Goal: Task Accomplishment & Management: Manage account settings

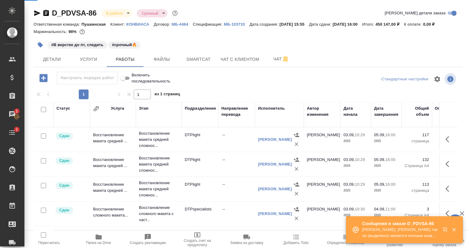
scroll to position [214, 0]
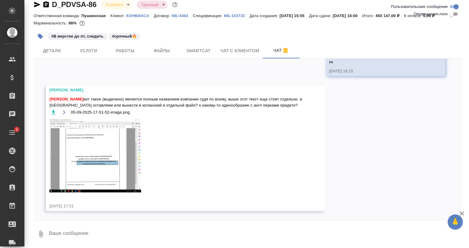
scroll to position [944, 0]
click at [102, 146] on img at bounding box center [96, 155] width 92 height 73
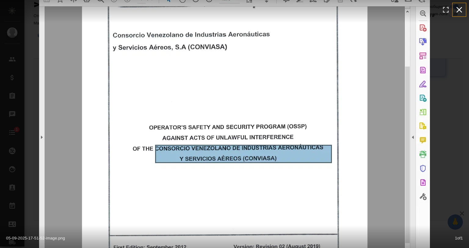
click at [463, 11] on icon "button" at bounding box center [460, 10] width 10 height 10
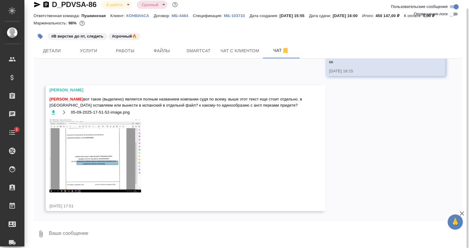
scroll to position [9, 0]
click at [98, 227] on textarea at bounding box center [255, 234] width 414 height 21
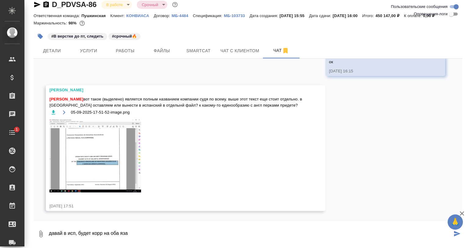
type textarea "давай в исп, будет корр на оба яза"
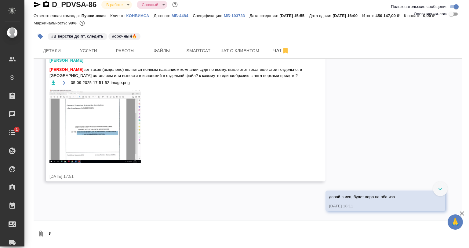
scroll to position [974, 0]
type textarea "и скажу, что бы согласовались перки по названию"
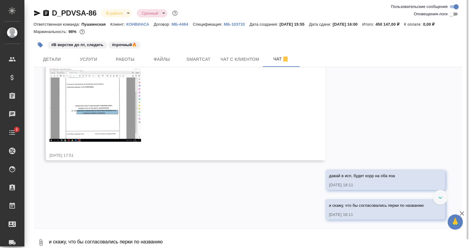
scroll to position [1003, 0]
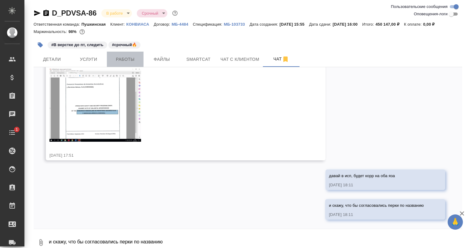
click at [142, 52] on button "Работы" at bounding box center [125, 59] width 37 height 15
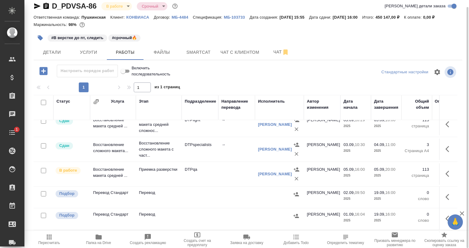
scroll to position [61, 0]
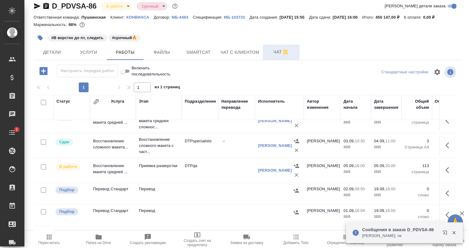
click at [274, 52] on span "Чат" at bounding box center [281, 52] width 29 height 8
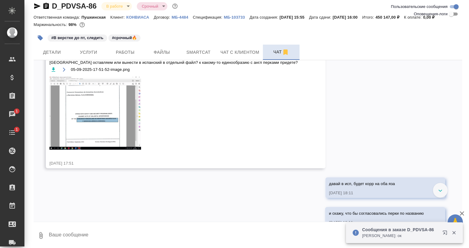
scroll to position [1041, 0]
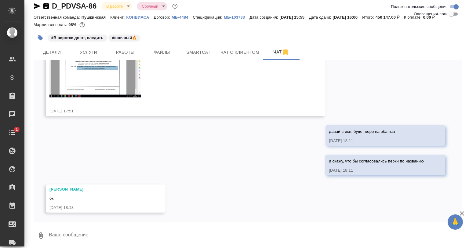
click at [107, 94] on img at bounding box center [96, 60] width 92 height 73
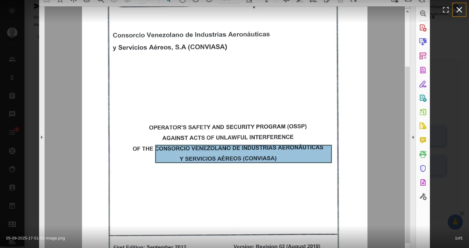
click at [459, 11] on icon "button" at bounding box center [460, 10] width 10 height 10
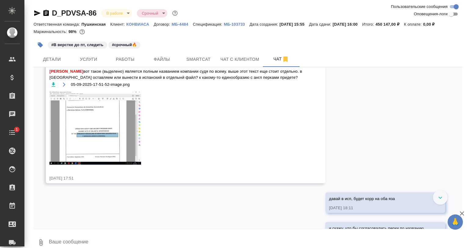
scroll to position [949, 0]
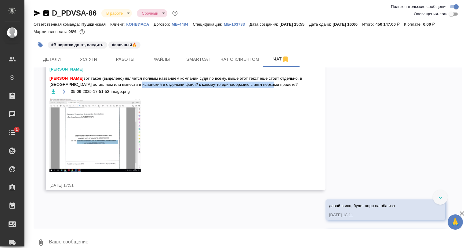
drag, startPoint x: 156, startPoint y: 109, endPoint x: 302, endPoint y: 109, distance: 146.1
click at [302, 109] on div "Заборова Александра Бабкина Анастасия вот такое (выделено) является полным назв…" at bounding box center [186, 127] width 280 height 126
click at [294, 95] on div "05-09-2025-17-51-52-image.png" at bounding box center [177, 92] width 255 height 8
click at [190, 88] on span "Бабкина Анастасия вот такое (выделено) является полным названием компании судя …" at bounding box center [177, 81] width 255 height 12
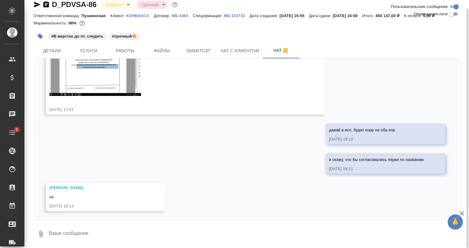
scroll to position [9, 0]
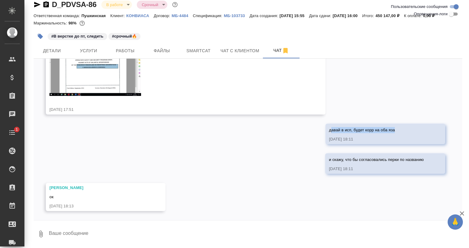
drag, startPoint x: 324, startPoint y: 129, endPoint x: 412, endPoint y: 127, distance: 88.3
click at [412, 127] on div "давай в исп, будет корр на оба яза" at bounding box center [376, 130] width 95 height 8
click at [301, 130] on div "01.09, понедельник Заборова Александра image.png 01.09.25, 16:07 02.09, вторник…" at bounding box center [248, 140] width 429 height 162
click at [137, 54] on span "Работы" at bounding box center [125, 51] width 29 height 8
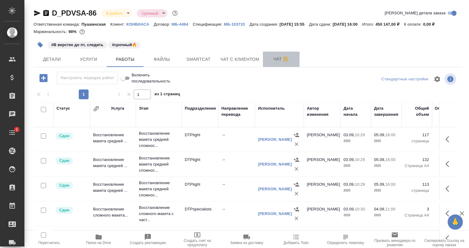
click at [275, 56] on span "Чат" at bounding box center [281, 59] width 29 height 8
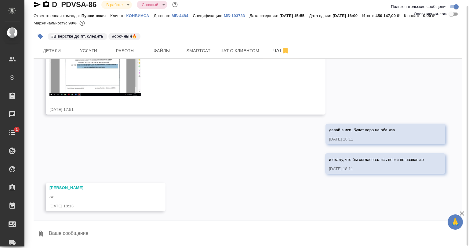
scroll to position [9, 0]
click at [139, 57] on button "Работы" at bounding box center [125, 50] width 37 height 15
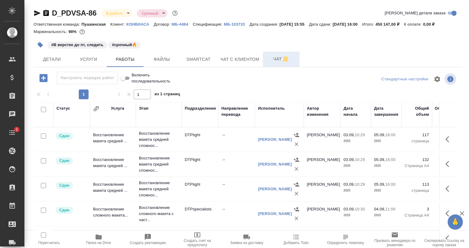
click at [278, 53] on button "Чат" at bounding box center [281, 59] width 37 height 15
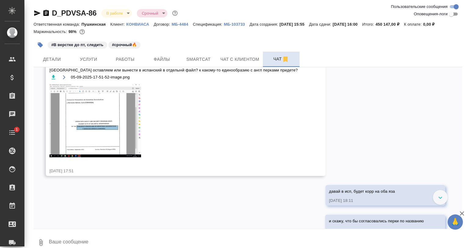
scroll to position [1041, 0]
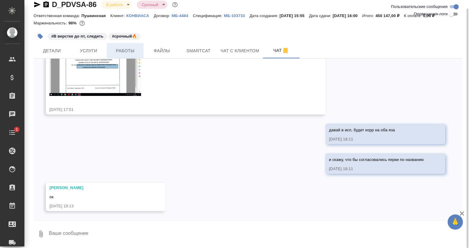
click at [116, 49] on span "Работы" at bounding box center [125, 51] width 29 height 8
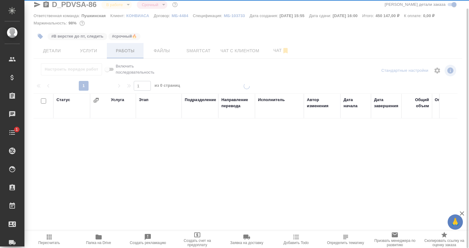
scroll to position [9, 0]
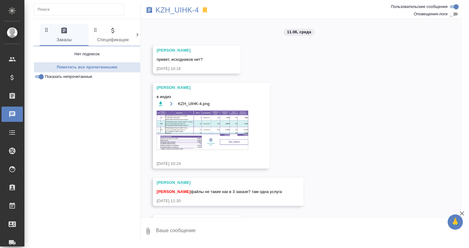
scroll to position [2235, 0]
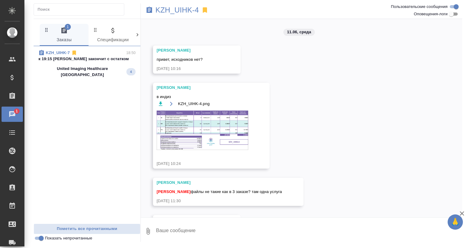
scroll to position [2235, 0]
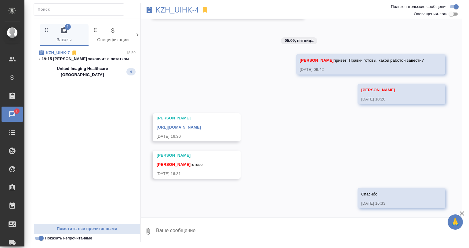
click at [119, 67] on div "United Imaging Healthcare [GEOGRAPHIC_DATA] 4" at bounding box center [87, 72] width 97 height 12
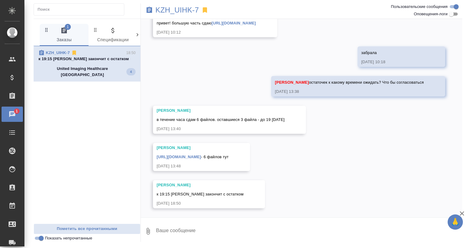
scroll to position [1708, 0]
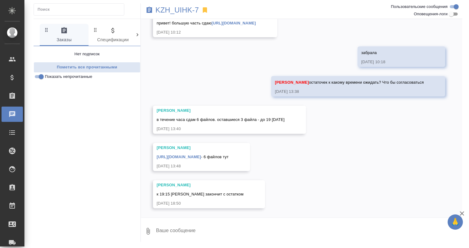
click at [166, 222] on textarea at bounding box center [309, 231] width 307 height 21
click at [208, 231] on textarea "ты выложишь или у не забрать из работы?" at bounding box center [304, 231] width 297 height 21
type textarea "ты выложишь или у нее забрать из работы?"
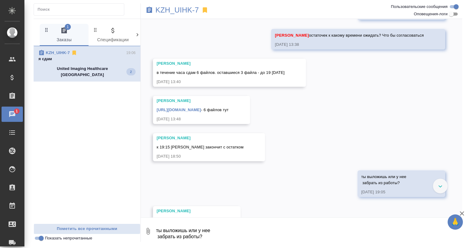
scroll to position [1781, 0]
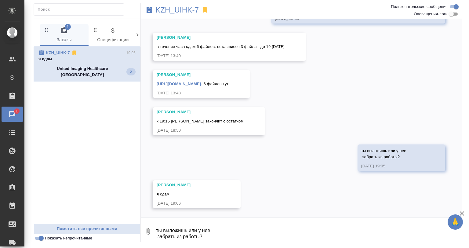
click at [188, 232] on textarea "ты выложишь или у нее забрать из работы?" at bounding box center [309, 231] width 307 height 21
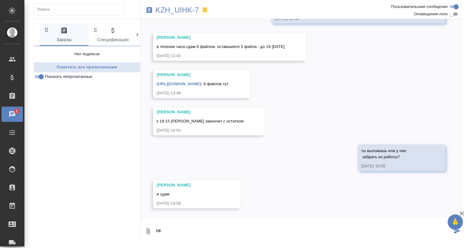
type textarea "ок"
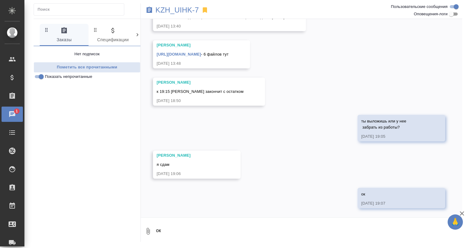
scroll to position [1811, 0]
click at [161, 10] on p "KZH_UIHK-7" at bounding box center [177, 10] width 43 height 6
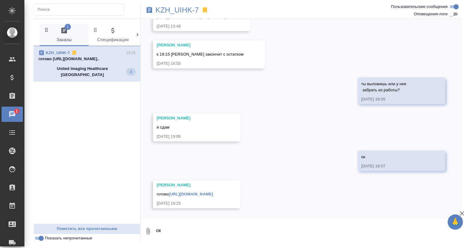
scroll to position [1854, 0]
click at [203, 196] on link "https://drive.awatera.com/apps/files/files/10307428?dir=/Shares/UIHK/Orders/KZH…" at bounding box center [191, 194] width 44 height 5
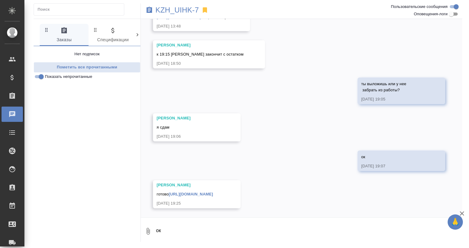
click at [169, 18] on div "KZH_UIHK-7" at bounding box center [248, 10] width 215 height 15
click at [169, 13] on p "KZH_UIHK-7" at bounding box center [177, 10] width 43 height 6
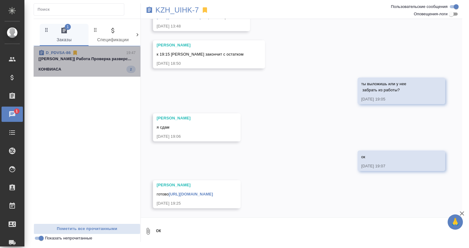
click at [123, 70] on div "КОНВИАСА 2" at bounding box center [87, 69] width 97 height 7
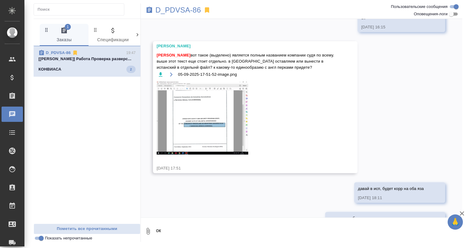
scroll to position [992, 0]
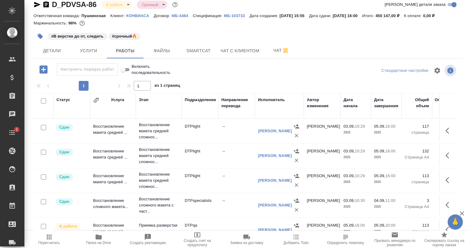
scroll to position [31, 0]
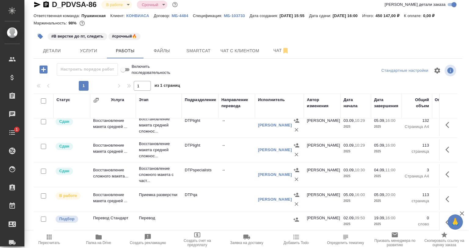
click at [262, 60] on div "D_PDVSA-86 В работе inProgress Срочный urgent Кратко детали заказа Ответственна…" at bounding box center [248, 118] width 436 height 255
click at [273, 50] on span "Чат" at bounding box center [281, 51] width 29 height 8
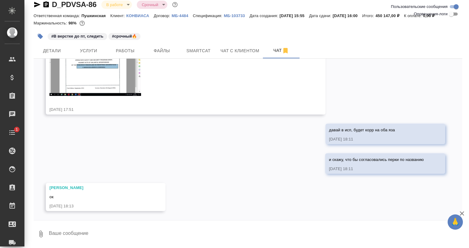
scroll to position [9, 0]
click at [129, 52] on span "Работы" at bounding box center [125, 51] width 29 height 8
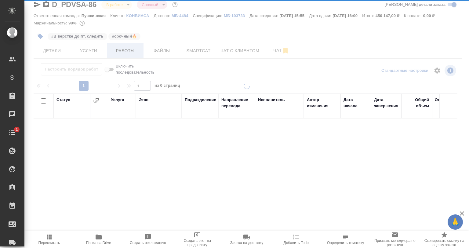
scroll to position [9, 0]
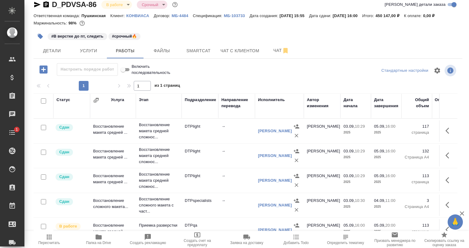
click at [105, 243] on span "Папка на Drive" at bounding box center [98, 243] width 25 height 4
click at [176, 50] on span "Файлы" at bounding box center [161, 51] width 29 height 8
click at [183, 49] on button "Smartcat" at bounding box center [198, 50] width 37 height 15
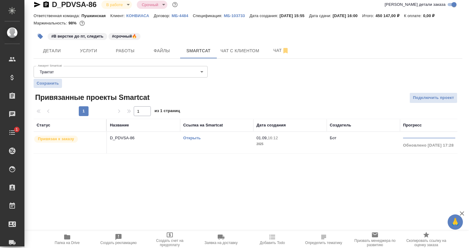
click at [193, 138] on link "Открыть" at bounding box center [191, 138] width 17 height 5
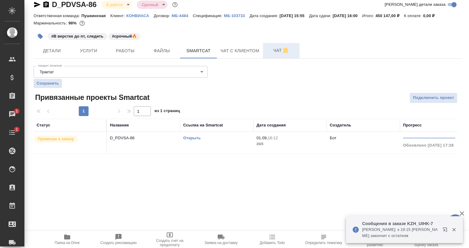
click at [275, 52] on span "Чат" at bounding box center [281, 51] width 29 height 8
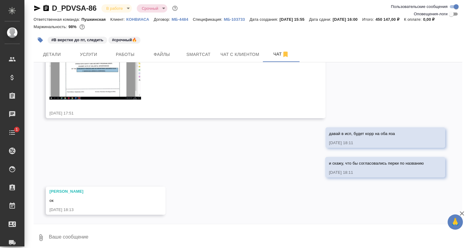
scroll to position [9, 0]
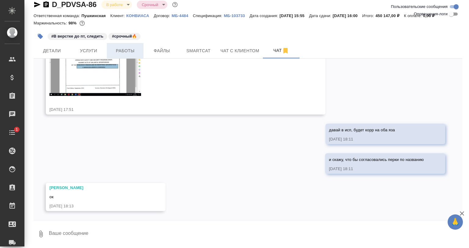
click at [127, 53] on span "Работы" at bounding box center [125, 51] width 29 height 8
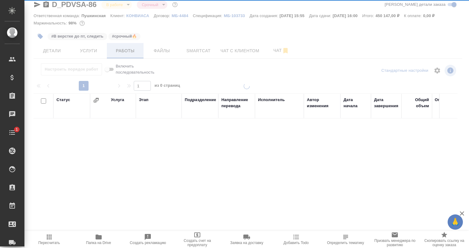
scroll to position [9, 0]
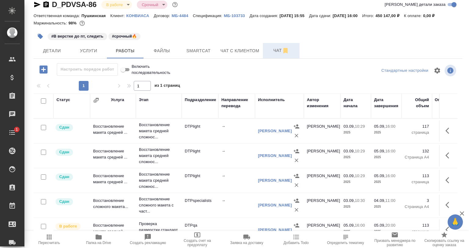
click at [273, 53] on span "Чат" at bounding box center [281, 51] width 29 height 8
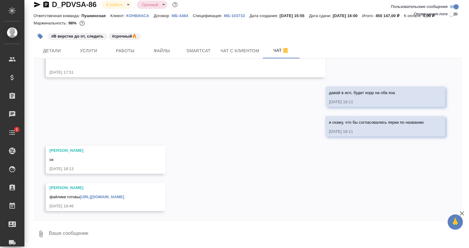
scroll to position [9, 0]
click at [124, 195] on link "[URL][DOMAIN_NAME]" at bounding box center [102, 197] width 44 height 5
click at [124, 198] on link "[URL][DOMAIN_NAME]" at bounding box center [102, 197] width 44 height 5
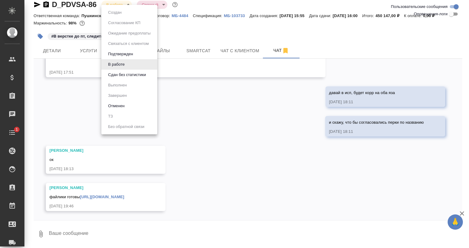
drag, startPoint x: 103, startPoint y: 7, endPoint x: 52, endPoint y: 7, distance: 51.6
click at [52, 7] on body "🙏 .cls-1 fill:#fff; AWATERA Babkina Anastasiya Клиенты Спецификации Заказы 0 Ча…" at bounding box center [234, 124] width 469 height 248
click at [53, 6] on div at bounding box center [234, 124] width 469 height 248
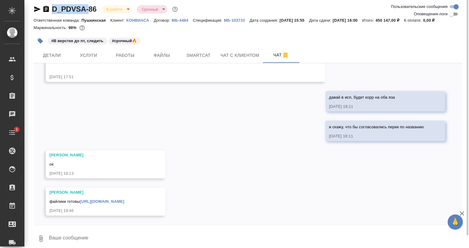
scroll to position [0, 0]
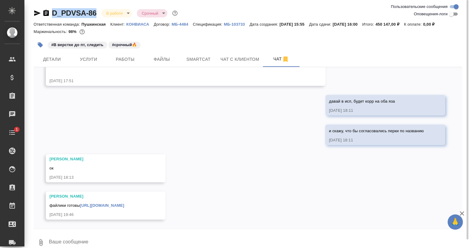
drag, startPoint x: 51, startPoint y: 5, endPoint x: 98, endPoint y: 6, distance: 47.1
copy link "D_PDVSA-86"
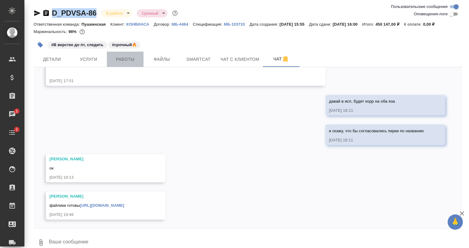
click at [127, 59] on span "Работы" at bounding box center [125, 60] width 29 height 8
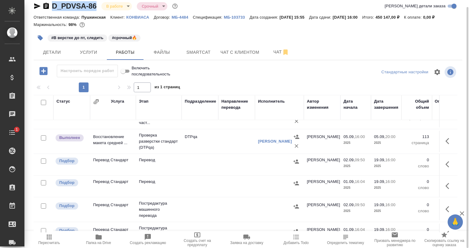
scroll to position [92, 0]
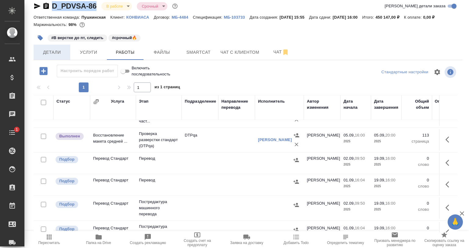
click at [60, 55] on span "Детали" at bounding box center [51, 53] width 29 height 8
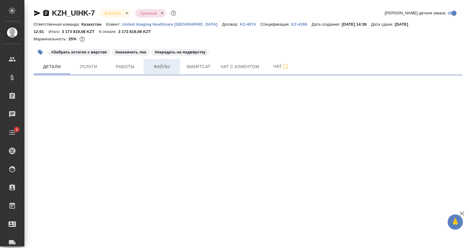
select select "RU"
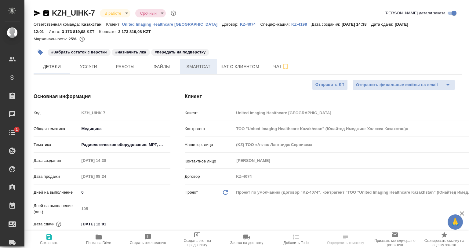
type textarea "x"
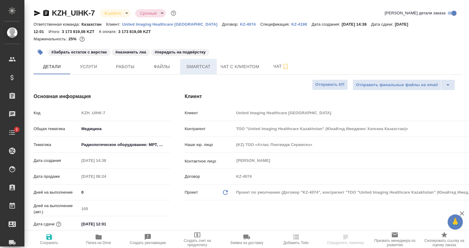
type textarea "x"
click at [191, 66] on span "Smartcat" at bounding box center [198, 67] width 29 height 8
type input "[PERSON_NAME]"
type input "Журавлев Денис"
type textarea "x"
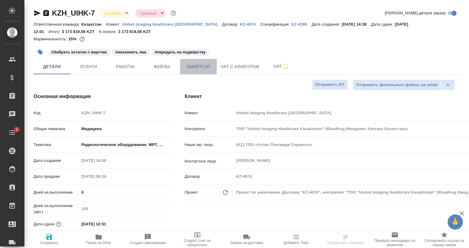
type textarea "x"
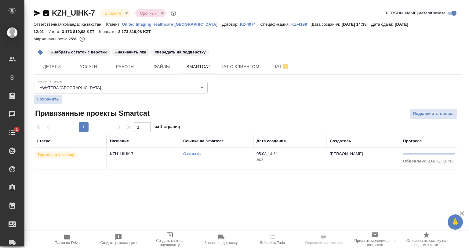
drag, startPoint x: 130, startPoint y: 81, endPoint x: 131, endPoint y: 76, distance: 5.6
click at [130, 81] on div "Аккаунт Smartcat AWATERA Ukraine 5ee731907ea86d4c189c28e6 Аккаунт Smartcat Сохр…" at bounding box center [121, 91] width 174 height 24
click at [132, 74] on button "Работы" at bounding box center [125, 66] width 37 height 15
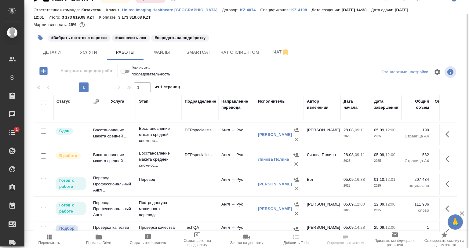
scroll to position [92, 0]
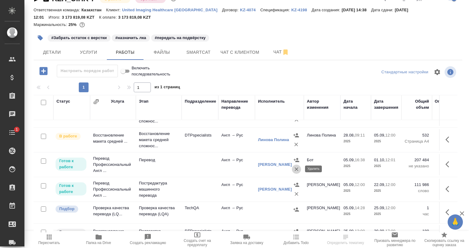
drag, startPoint x: 293, startPoint y: 169, endPoint x: 272, endPoint y: 183, distance: 25.5
click at [294, 169] on icon "button" at bounding box center [297, 169] width 6 height 6
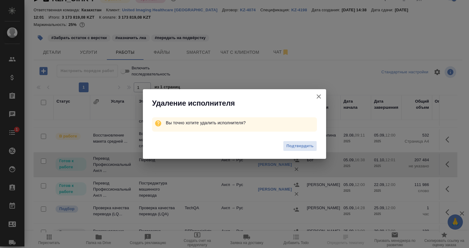
click at [297, 146] on span "Подтвердить" at bounding box center [300, 146] width 27 height 7
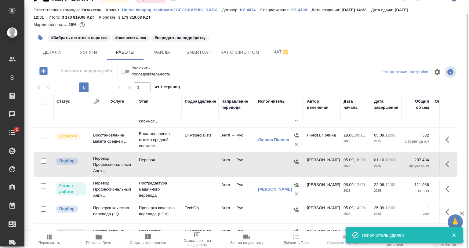
click at [446, 162] on icon "button" at bounding box center [449, 164] width 7 height 7
click at [424, 163] on icon "button" at bounding box center [426, 164] width 4 height 6
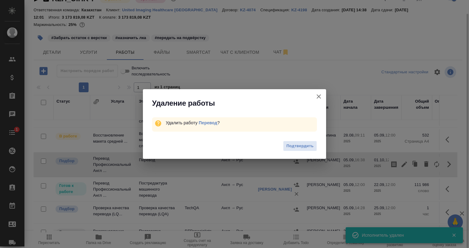
click at [299, 148] on span "Подтвердить" at bounding box center [300, 146] width 27 height 7
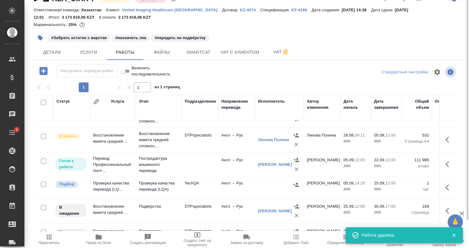
scroll to position [0, 0]
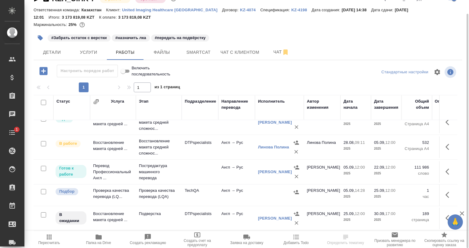
scroll to position [92, 0]
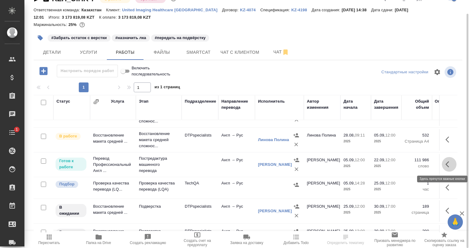
click at [442, 164] on button "button" at bounding box center [449, 164] width 15 height 15
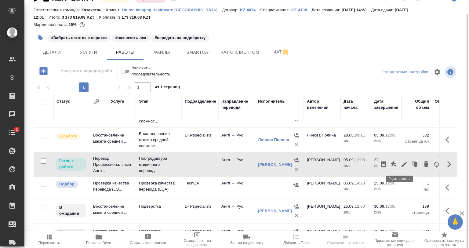
click at [402, 163] on icon "button" at bounding box center [404, 164] width 7 height 7
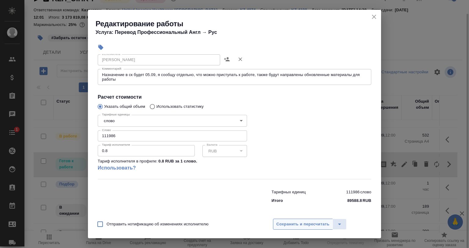
scroll to position [83, 0]
click at [303, 223] on span "Сохранить и пересчитать" at bounding box center [303, 224] width 53 height 7
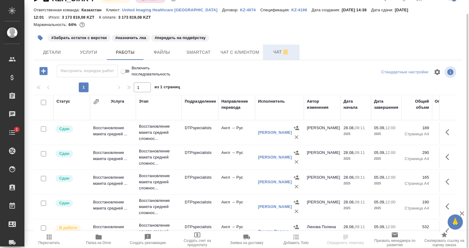
click at [271, 55] on span "Чат" at bounding box center [281, 52] width 29 height 8
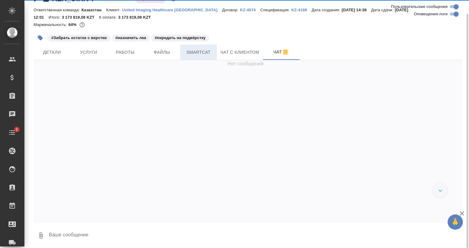
click at [204, 54] on span "Smartcat" at bounding box center [198, 53] width 29 height 8
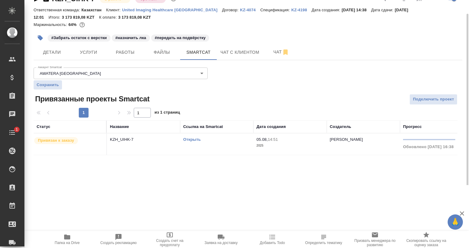
click at [384, 162] on div "KZH_UIHK-7 В работе inProgress Срочный urgent Кратко детали заказа Ответственна…" at bounding box center [248, 78] width 436 height 185
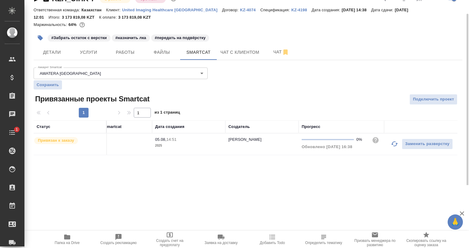
drag, startPoint x: 387, startPoint y: 141, endPoint x: 395, endPoint y: 142, distance: 7.8
click at [391, 142] on td "Заменить разверстку" at bounding box center [420, 144] width 73 height 21
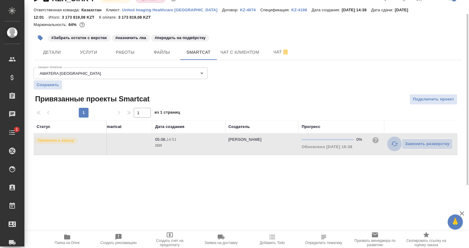
click at [395, 142] on icon "button" at bounding box center [394, 143] width 7 height 7
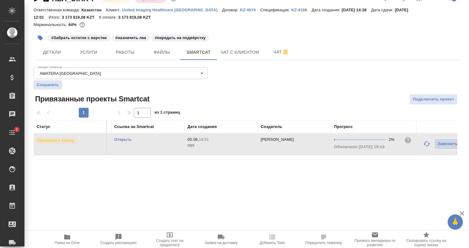
scroll to position [0, 0]
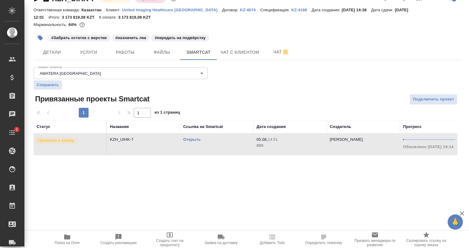
click at [190, 138] on link "Открыть" at bounding box center [191, 139] width 17 height 5
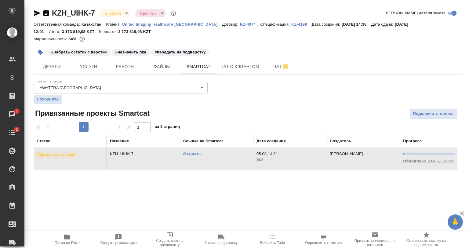
click at [194, 154] on link "Открыть" at bounding box center [191, 154] width 17 height 5
click at [135, 60] on button "Работы" at bounding box center [125, 66] width 37 height 15
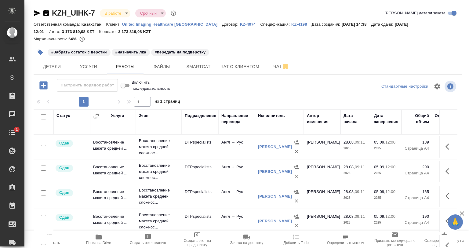
click at [42, 52] on icon "button" at bounding box center [40, 52] width 5 height 5
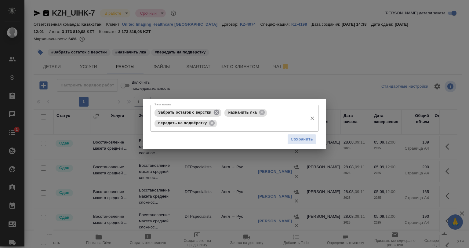
click at [219, 113] on icon at bounding box center [217, 113] width 6 height 6
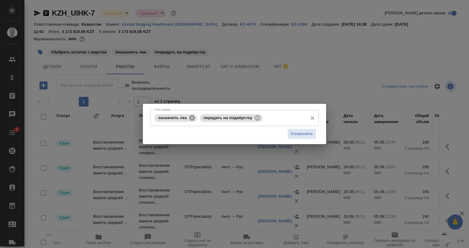
click at [191, 119] on icon at bounding box center [192, 118] width 7 height 7
click at [212, 119] on icon at bounding box center [212, 118] width 6 height 6
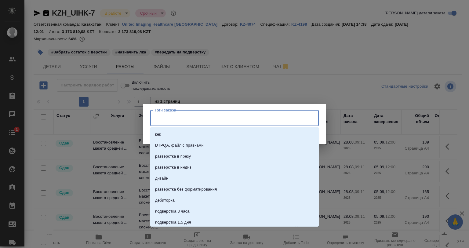
click at [212, 119] on input "Тэги заказа" at bounding box center [229, 118] width 152 height 10
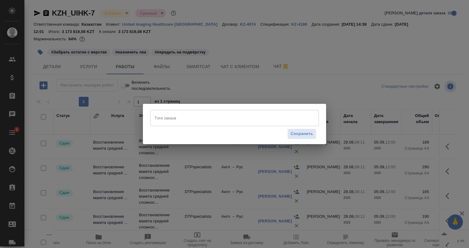
click at [208, 109] on div "Тэги заказа Тэги заказа Сохранить" at bounding box center [234, 124] width 183 height 40
click at [294, 130] on span "Сохранить" at bounding box center [302, 133] width 22 height 7
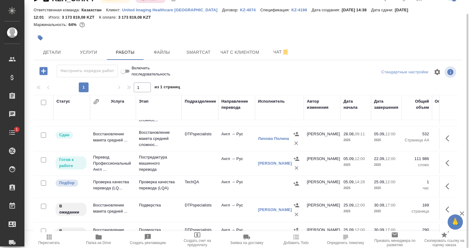
scroll to position [92, 0]
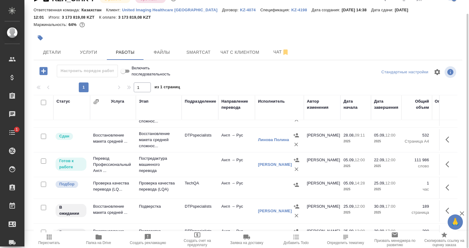
click at [44, 41] on button "button" at bounding box center [40, 37] width 13 height 13
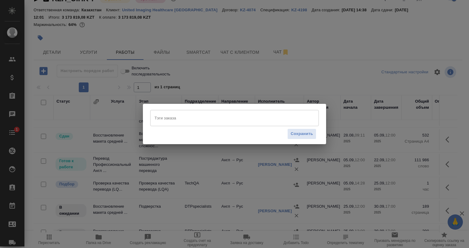
click at [172, 114] on input "Тэги заказа" at bounding box center [229, 118] width 152 height 10
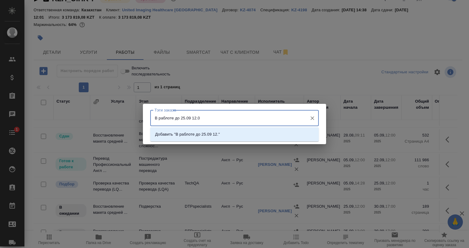
type input "В раблоте до 25.09 12.00"
click at [193, 134] on p "Добавить "В раблоте до 25.09 12.00"" at bounding box center [189, 134] width 69 height 6
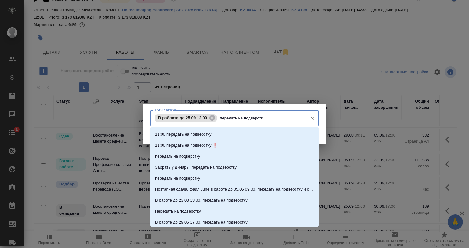
type input "передать на подверстку"
click at [204, 162] on li "Забрать у Динары, передать на подверстку" at bounding box center [234, 167] width 169 height 11
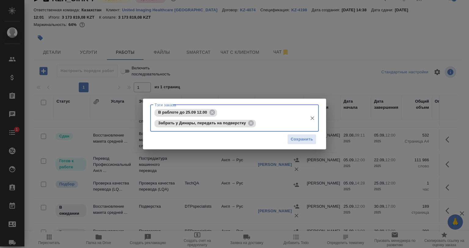
click at [251, 127] on div "Забрать у Динары, передать на подверстку" at bounding box center [205, 124] width 101 height 8
click at [251, 125] on icon at bounding box center [251, 123] width 6 height 6
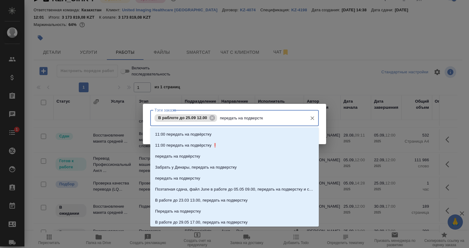
type input "передать на подверстку"
click at [255, 153] on li "передать на подвёрстку" at bounding box center [234, 156] width 169 height 11
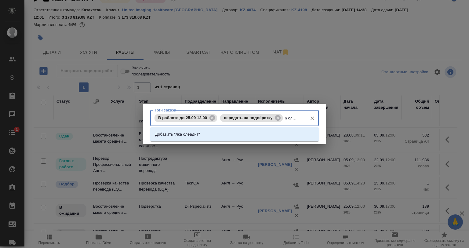
type input "лка слеадить"
click at [261, 139] on li "Добавить "лка слеадить"" at bounding box center [234, 134] width 169 height 11
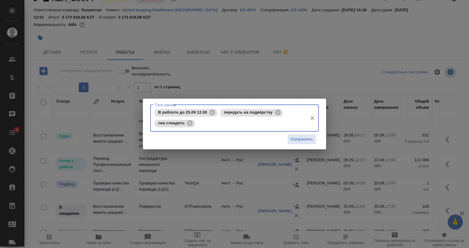
scroll to position [0, 0]
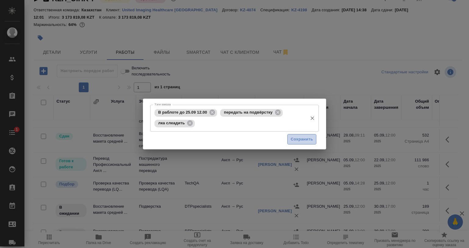
click at [303, 137] on span "Сохранить" at bounding box center [302, 139] width 22 height 7
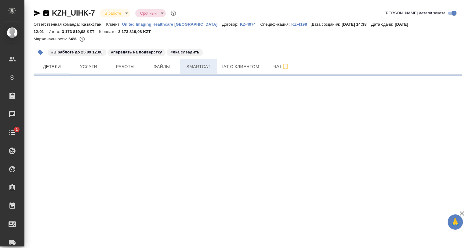
click at [207, 66] on span "Smartcat" at bounding box center [198, 67] width 29 height 8
select select "RU"
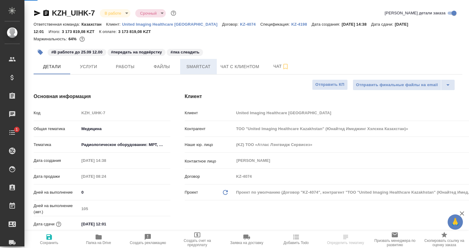
type textarea "x"
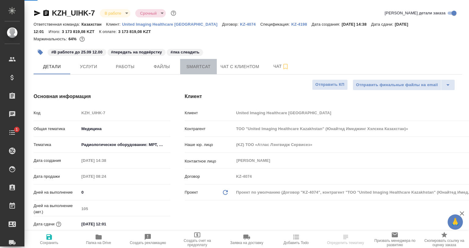
type textarea "x"
click at [201, 66] on span "Smartcat" at bounding box center [198, 67] width 29 height 8
type textarea "x"
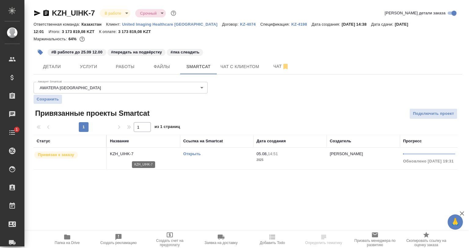
click at [170, 156] on p "KZH_UIHK-7" at bounding box center [143, 154] width 67 height 6
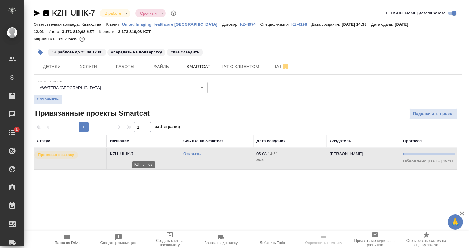
click at [153, 150] on td "KZH_UIHK-7" at bounding box center [143, 158] width 73 height 21
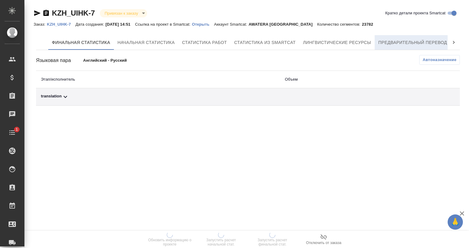
click at [397, 39] on span "Предварительный перевод" at bounding box center [413, 43] width 69 height 8
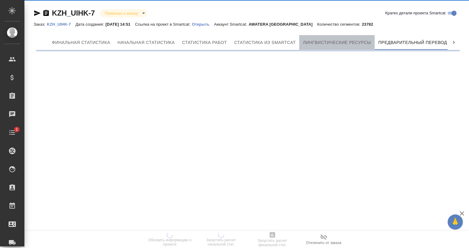
click at [347, 40] on span "Лингвистические ресурсы" at bounding box center [337, 43] width 68 height 8
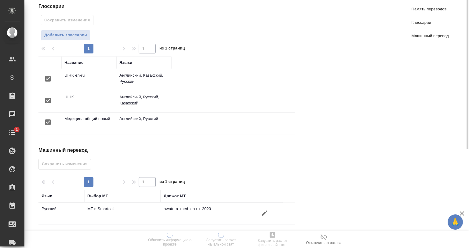
scroll to position [38, 0]
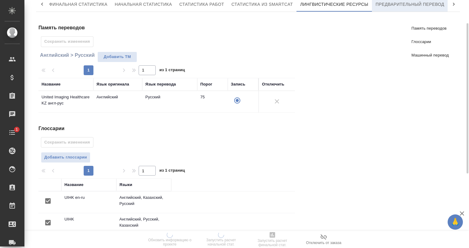
click at [385, 6] on span "Предварительный перевод" at bounding box center [410, 5] width 69 height 8
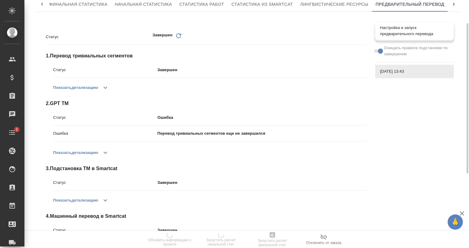
click at [419, 37] on div "Настройка и запуск предварительного перевода" at bounding box center [415, 31] width 79 height 18
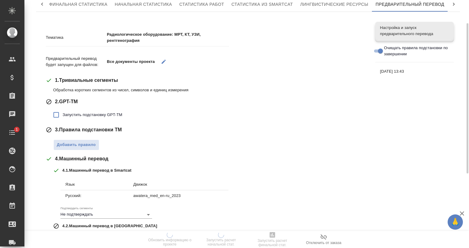
click at [88, 113] on span "Запустить подстановку GPT-TM" at bounding box center [93, 115] width 60 height 6
click at [63, 113] on input "Запустить подстановку GPT-TM" at bounding box center [56, 114] width 13 height 13
checkbox input "true"
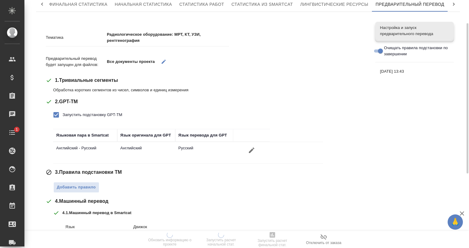
scroll to position [130, 0]
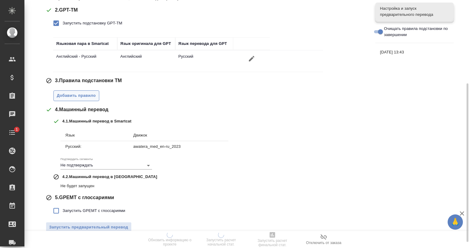
click at [83, 99] on button "Добавить правило" at bounding box center [76, 95] width 46 height 11
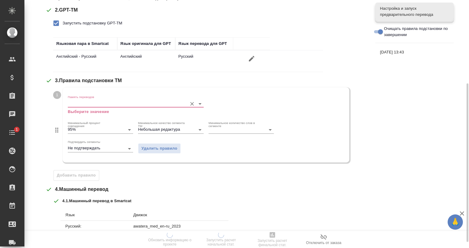
click at [97, 105] on input "Память переводов" at bounding box center [126, 103] width 116 height 7
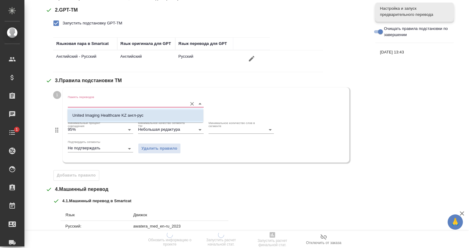
click at [101, 116] on p "United Imaging Healthcare KZ англ-рус" at bounding box center [107, 115] width 71 height 6
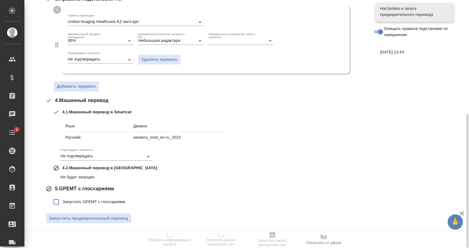
click at [75, 200] on span "Запустить GPEMT с глоссариями" at bounding box center [94, 202] width 63 height 6
click at [63, 200] on input "Запустить GPEMT с глоссариями" at bounding box center [56, 202] width 13 height 13
checkbox input "true"
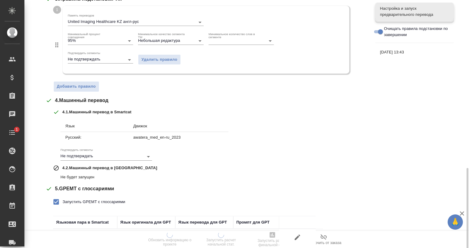
scroll to position [254, 0]
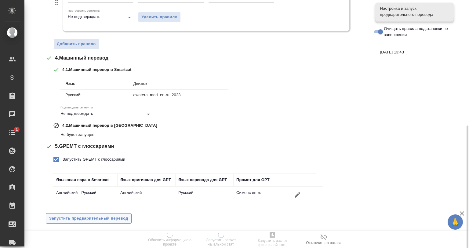
click at [88, 218] on span "Запустить предварительный перевод" at bounding box center [88, 218] width 79 height 7
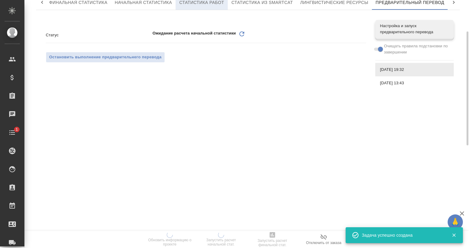
scroll to position [0, 0]
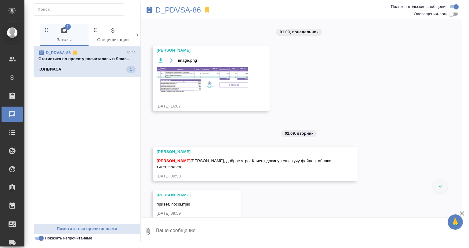
scroll to position [992, 0]
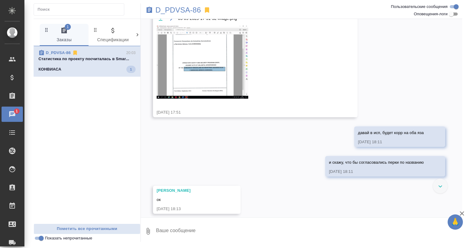
click at [74, 66] on div "КОНВИАСА 1" at bounding box center [87, 69] width 97 height 7
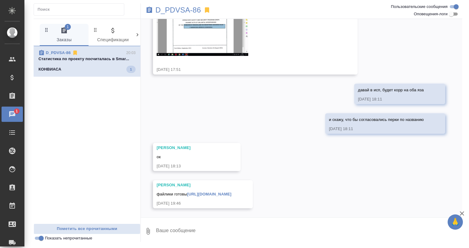
scroll to position [1065, 0]
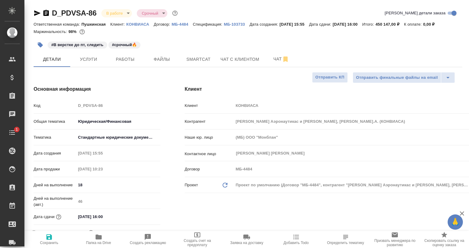
select select "RU"
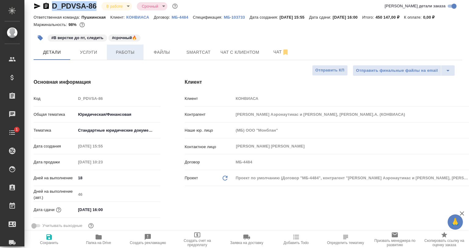
drag, startPoint x: 0, startPoint y: 0, endPoint x: 128, endPoint y: 56, distance: 139.9
click at [128, 56] on span "Работы" at bounding box center [125, 53] width 29 height 8
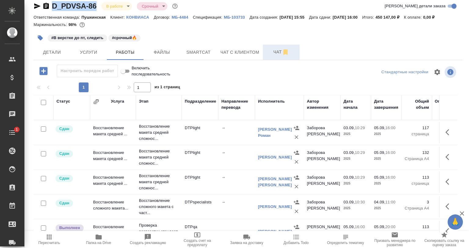
click at [268, 51] on span "Чат" at bounding box center [281, 52] width 29 height 8
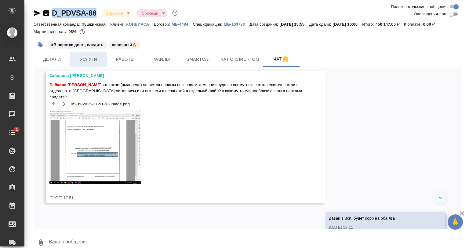
scroll to position [1017, 0]
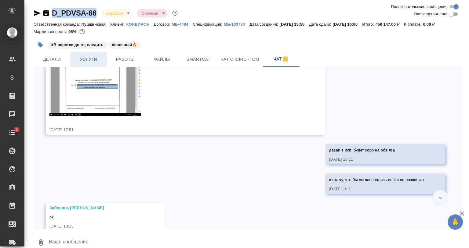
click at [91, 61] on span "Услуги" at bounding box center [88, 60] width 29 height 8
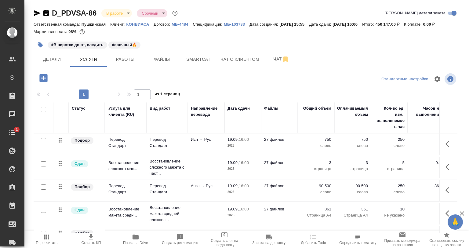
click at [165, 79] on div at bounding box center [105, 78] width 143 height 13
click at [135, 61] on span "Работы" at bounding box center [125, 60] width 29 height 8
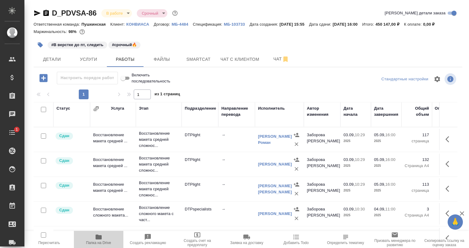
click at [101, 233] on icon "button" at bounding box center [98, 236] width 7 height 7
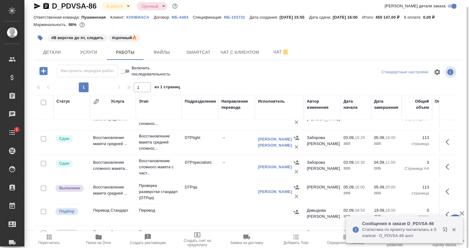
scroll to position [92, 0]
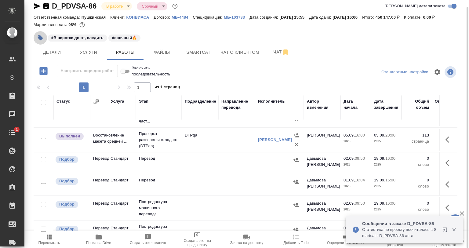
click at [43, 34] on button "button" at bounding box center [40, 37] width 13 height 13
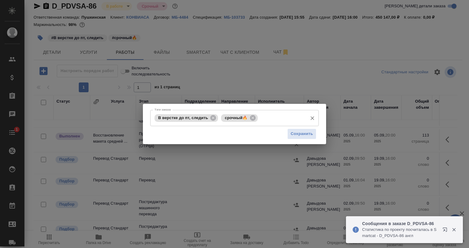
click at [214, 121] on icon at bounding box center [213, 118] width 7 height 7
click at [241, 116] on input "Тэги заказа" at bounding box center [249, 118] width 112 height 10
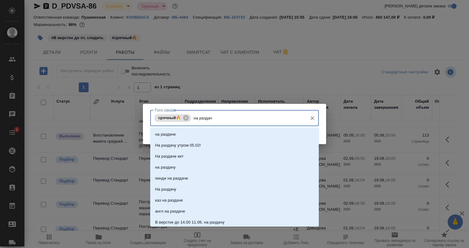
type input "на раздаче"
click at [224, 139] on li "на раздаче" at bounding box center [234, 134] width 169 height 11
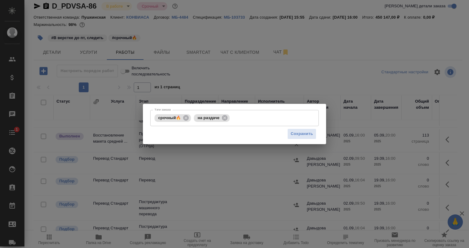
click at [284, 143] on div "Тэги заказа срочный🔥 на раздаче Тэги заказа Сохранить" at bounding box center [234, 124] width 183 height 40
click at [292, 134] on span "Сохранить" at bounding box center [302, 133] width 22 height 7
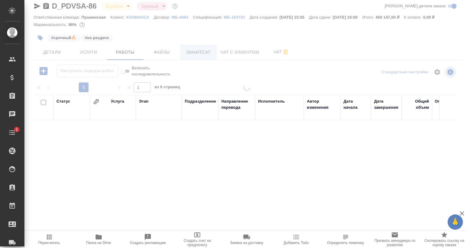
click at [196, 50] on span "Smartcat" at bounding box center [198, 53] width 29 height 8
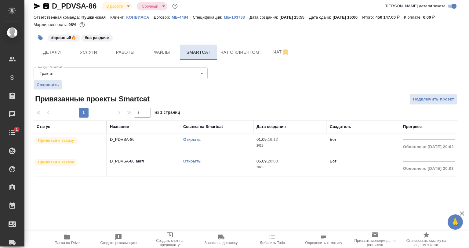
click at [195, 55] on span "Smartcat" at bounding box center [198, 53] width 29 height 8
click at [155, 139] on p "D_PDVSA-86" at bounding box center [143, 140] width 67 height 6
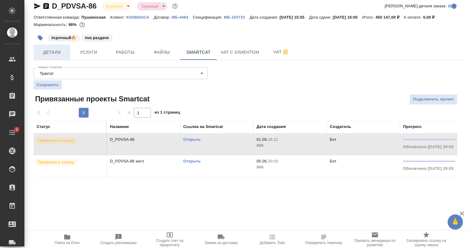
click at [53, 57] on button "Детали" at bounding box center [52, 52] width 37 height 15
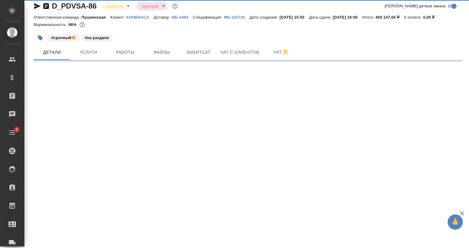
select select "RU"
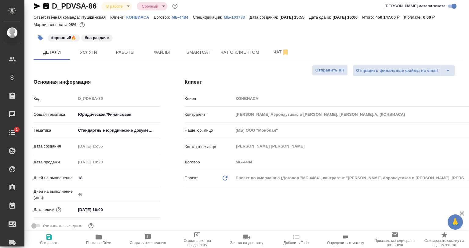
type textarea "x"
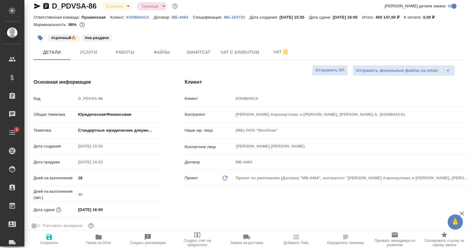
type textarea "x"
click at [170, 43] on div "#срочный🔥 #на раздаче" at bounding box center [177, 37] width 286 height 13
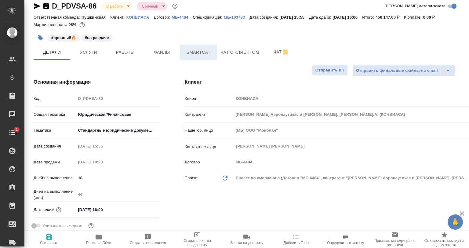
click at [186, 53] on span "Smartcat" at bounding box center [198, 53] width 29 height 8
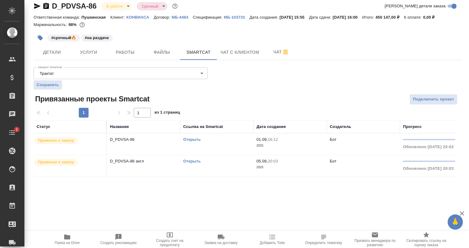
click at [157, 166] on td "D_PDVSA-86 англ" at bounding box center [143, 165] width 73 height 21
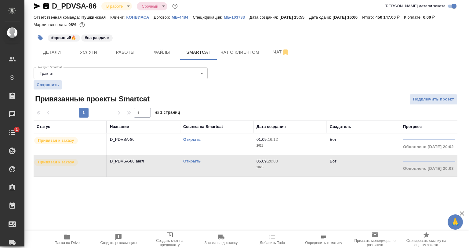
click at [157, 166] on td "D_PDVSA-86 англ" at bounding box center [143, 165] width 73 height 21
click at [37, 39] on button "button" at bounding box center [40, 37] width 13 height 13
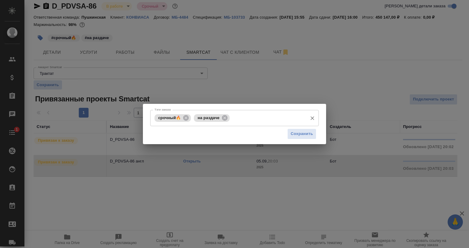
click at [250, 119] on input "Тэги заказа" at bounding box center [267, 118] width 73 height 10
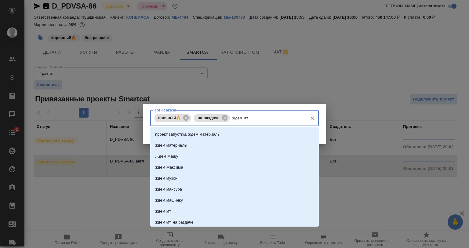
type input "ждем мт"
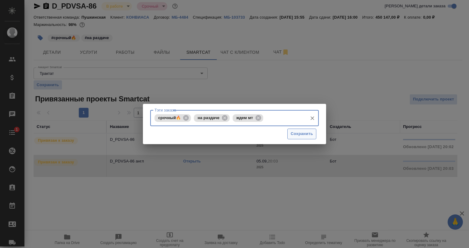
click at [295, 136] on span "Сохранить" at bounding box center [302, 133] width 22 height 7
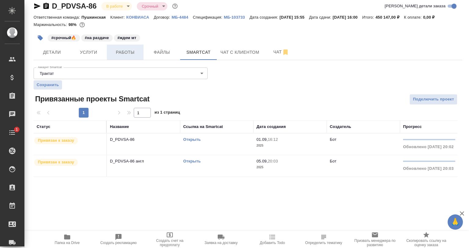
click at [136, 57] on button "Работы" at bounding box center [125, 52] width 37 height 15
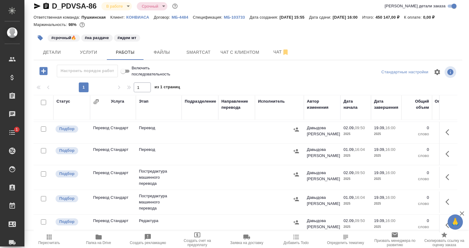
scroll to position [92, 0]
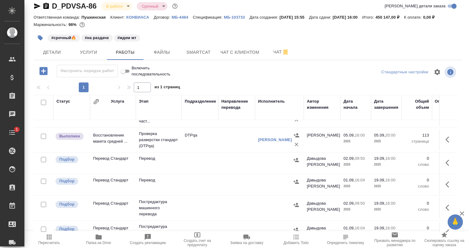
click at [42, 158] on input "checkbox" at bounding box center [43, 159] width 5 height 5
checkbox input "true"
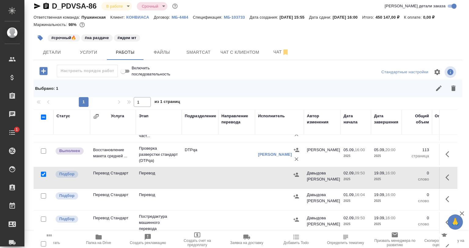
click at [44, 193] on input "checkbox" at bounding box center [43, 195] width 5 height 5
checkbox input "true"
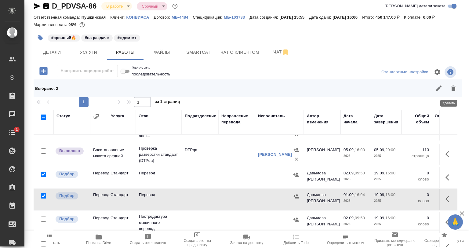
click at [446, 93] on button "button" at bounding box center [453, 88] width 15 height 15
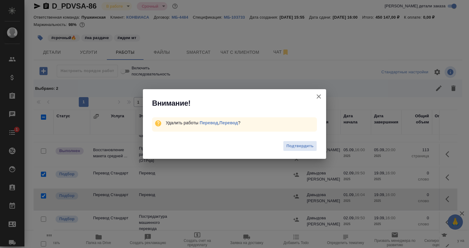
click at [314, 143] on button "Подтвердить" at bounding box center [300, 146] width 34 height 11
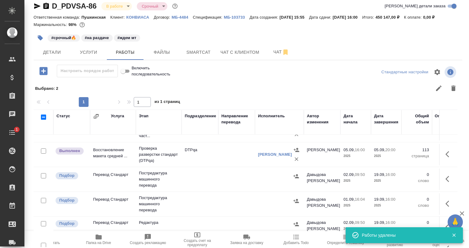
click at [442, 182] on button "button" at bounding box center [449, 179] width 15 height 15
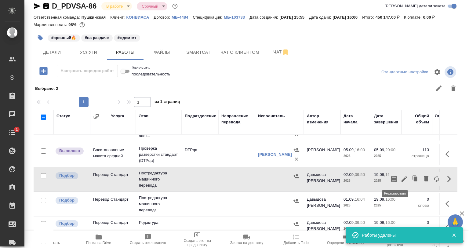
click at [401, 177] on icon "button" at bounding box center [404, 178] width 7 height 7
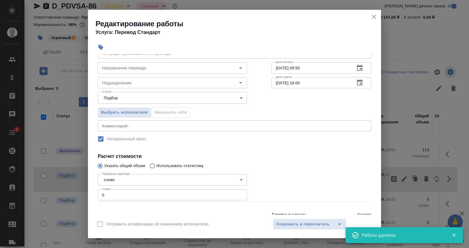
scroll to position [52, 0]
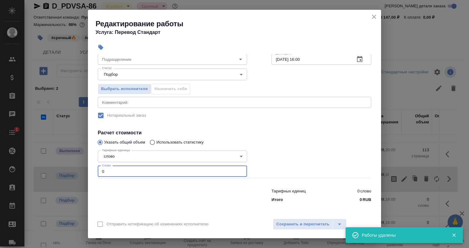
drag, startPoint x: 122, startPoint y: 165, endPoint x: 79, endPoint y: 172, distance: 43.9
click at [79, 172] on div "Редактирование работы Услуга: Перевод Стандарт Параметры Файлы Вид работ Постре…" at bounding box center [234, 124] width 469 height 248
paste input "5814"
type input "5814"
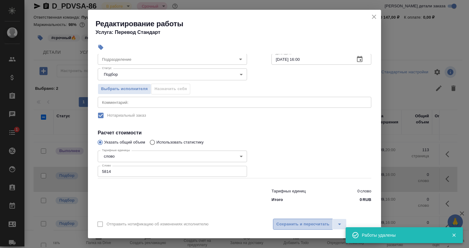
click at [290, 224] on span "Сохранить и пересчитать" at bounding box center [303, 224] width 53 height 7
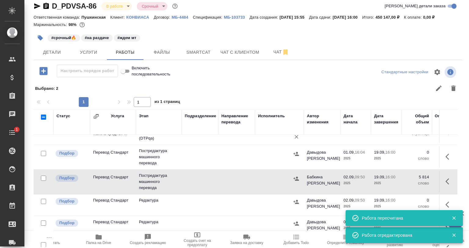
scroll to position [122, 0]
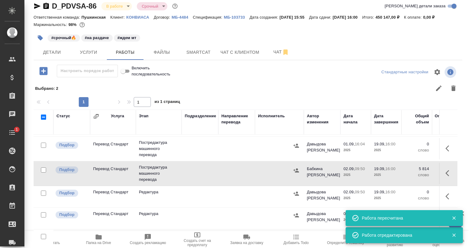
drag, startPoint x: 431, startPoint y: 148, endPoint x: 436, endPoint y: 146, distance: 5.1
click at [439, 147] on td at bounding box center [448, 148] width 18 height 21
click at [442, 146] on button "button" at bounding box center [449, 148] width 15 height 15
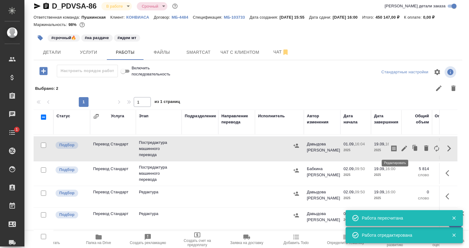
click at [401, 149] on icon "button" at bounding box center [404, 148] width 7 height 7
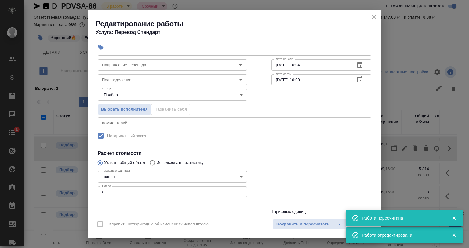
scroll to position [52, 0]
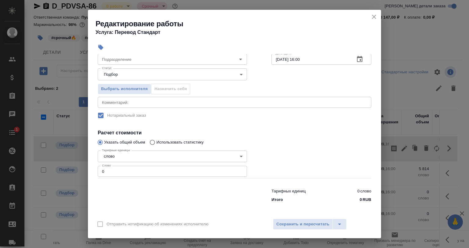
click at [167, 173] on input "0" at bounding box center [172, 171] width 149 height 11
drag, startPoint x: 89, startPoint y: 172, endPoint x: 50, endPoint y: 180, distance: 39.9
click at [58, 178] on div "Редактирование работы Услуга: Перевод Стандарт Параметры Файлы Вид работ Постре…" at bounding box center [234, 124] width 469 height 248
paste input "367"
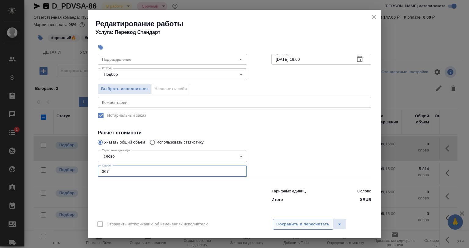
type input "367"
click at [288, 225] on span "Сохранить и пересчитать" at bounding box center [303, 224] width 53 height 7
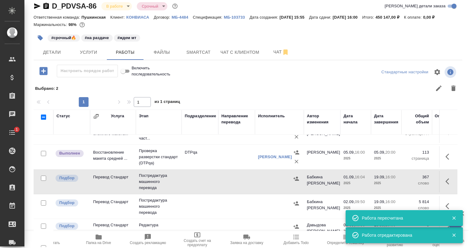
scroll to position [122, 0]
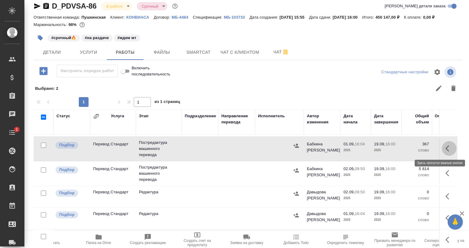
click at [444, 144] on button "button" at bounding box center [449, 148] width 15 height 15
click at [399, 149] on button "button" at bounding box center [404, 148] width 10 height 15
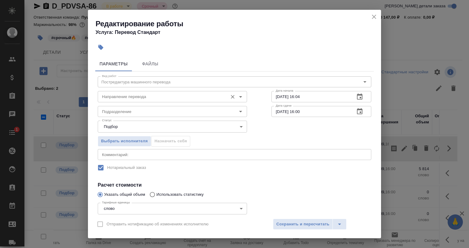
click at [111, 97] on input "Направление перевода" at bounding box center [162, 96] width 125 height 7
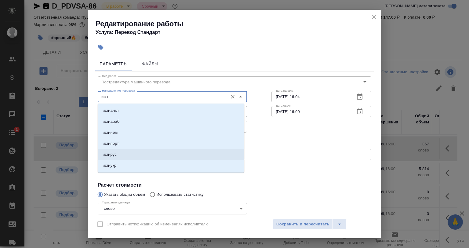
drag, startPoint x: 127, startPoint y: 153, endPoint x: 142, endPoint y: 153, distance: 15.0
click at [127, 153] on li "исп-рус" at bounding box center [171, 154] width 147 height 11
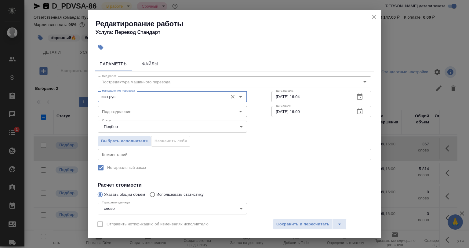
type input "исп-рус"
click at [288, 215] on div "Отправить нотификацию об изменениях исполнителю Сохранить и пересчитать" at bounding box center [234, 227] width 293 height 24
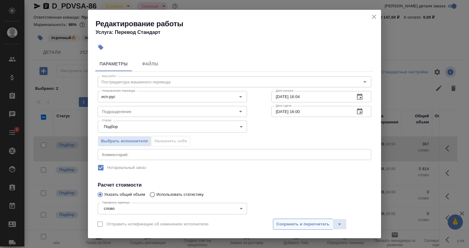
click at [291, 225] on span "Сохранить и пересчитать" at bounding box center [303, 224] width 53 height 7
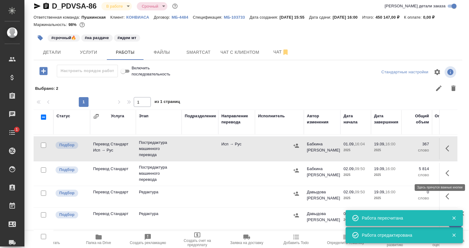
click at [446, 171] on icon "button" at bounding box center [449, 173] width 7 height 7
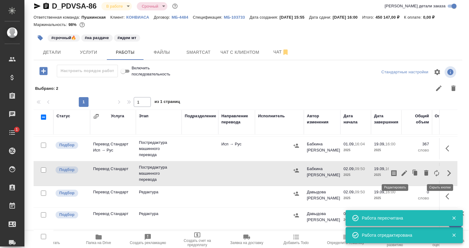
click at [401, 172] on icon "button" at bounding box center [404, 173] width 7 height 7
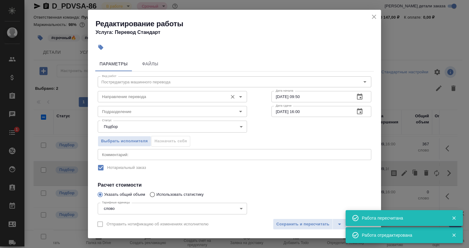
click at [133, 96] on input "Направление перевода" at bounding box center [162, 96] width 125 height 7
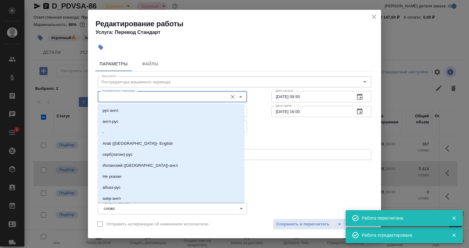
type input "в"
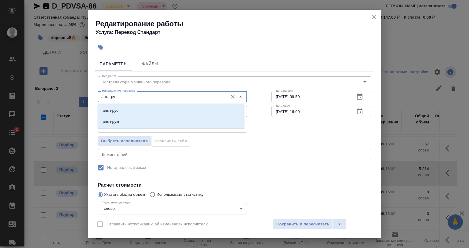
click at [156, 107] on li "англ-рус" at bounding box center [171, 110] width 147 height 11
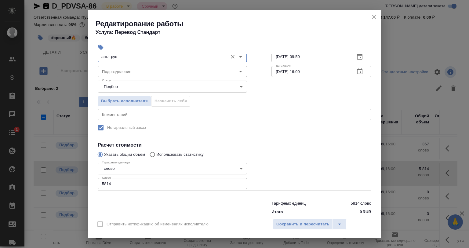
scroll to position [52, 0]
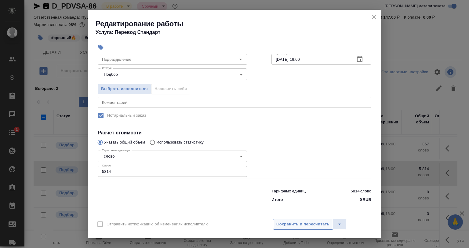
type input "англ-рус"
click at [279, 224] on span "Сохранить и пересчитать" at bounding box center [303, 224] width 53 height 7
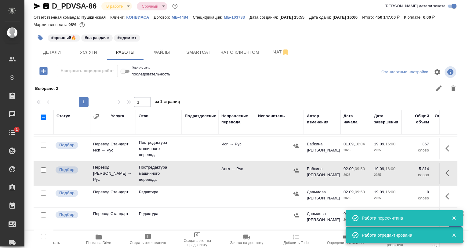
scroll to position [31, 0]
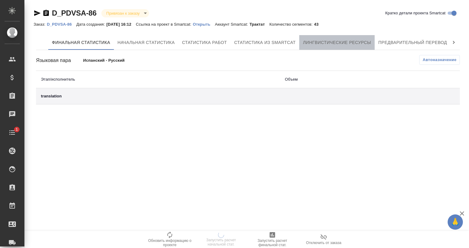
click at [339, 47] on button "Лингвистические ресурсы" at bounding box center [336, 42] width 75 height 15
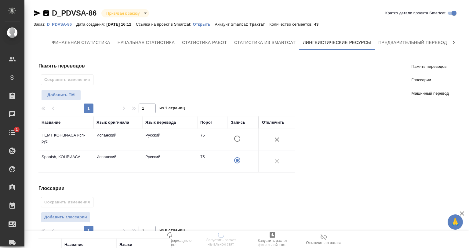
scroll to position [117, 0]
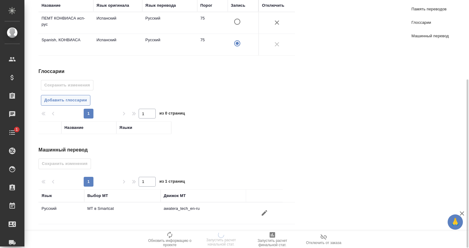
click at [67, 98] on span "Добавить глоссарии" at bounding box center [65, 100] width 43 height 7
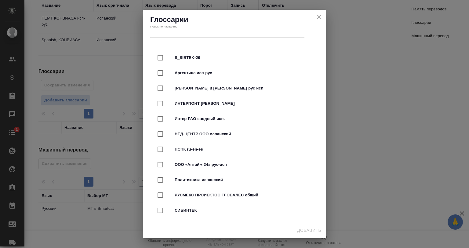
click at [169, 31] on input "text" at bounding box center [227, 33] width 154 height 9
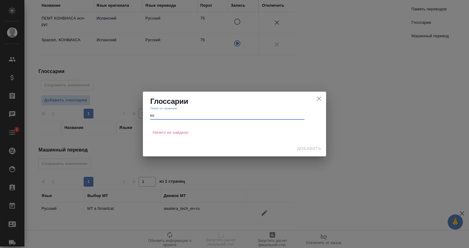
type input "к"
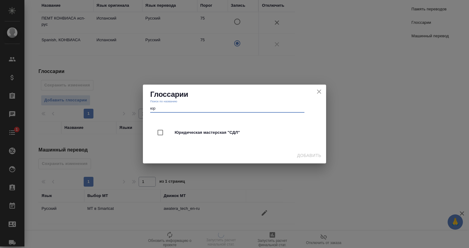
type input "юр"
click at [318, 92] on icon "close" at bounding box center [319, 92] width 4 height 4
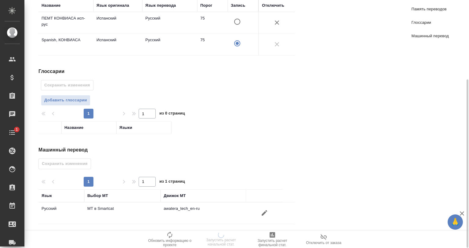
click at [264, 211] on icon "button" at bounding box center [265, 213] width 6 height 6
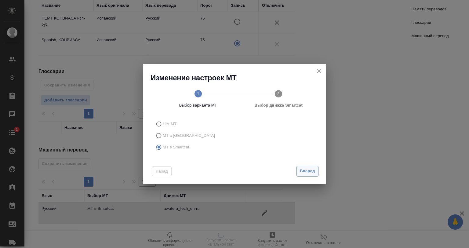
drag, startPoint x: 304, startPoint y: 181, endPoint x: 306, endPoint y: 174, distance: 7.4
click at [304, 179] on div "Назад Вперед" at bounding box center [234, 170] width 183 height 29
click at [306, 174] on span "Вперед" at bounding box center [307, 171] width 15 height 7
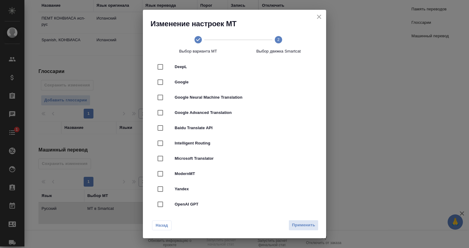
scroll to position [0, 0]
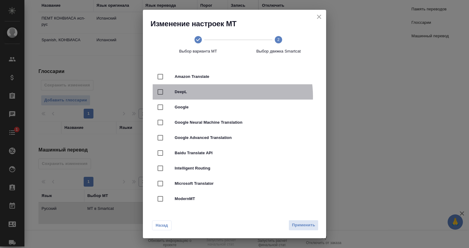
click at [215, 97] on div "DeepL" at bounding box center [235, 91] width 164 height 15
checkbox input "true"
checkbox input "false"
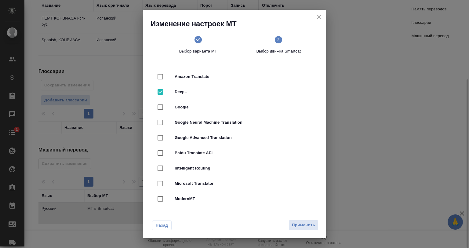
click at [298, 225] on span "Применить" at bounding box center [303, 225] width 23 height 7
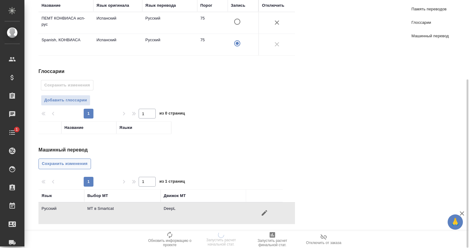
click at [70, 160] on span "Сохранить изменения" at bounding box center [65, 163] width 46 height 7
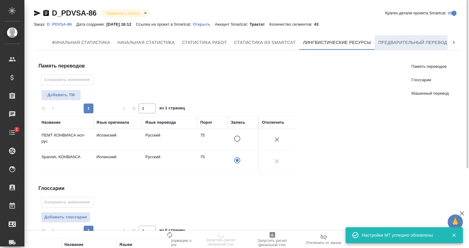
click at [415, 43] on span "Предварительный перевод" at bounding box center [413, 43] width 69 height 8
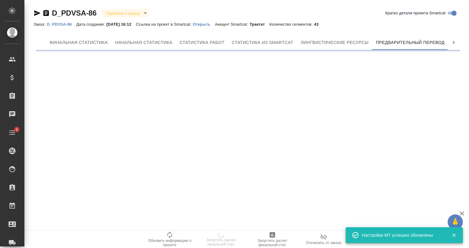
scroll to position [0, 3]
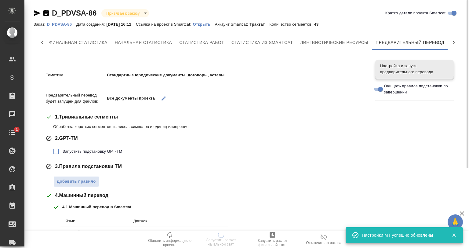
click at [89, 152] on span "Запустить подстановку GPT-TM" at bounding box center [93, 152] width 60 height 6
click at [63, 152] on input "Запустить подстановку GPT-TM" at bounding box center [56, 151] width 13 height 13
checkbox input "true"
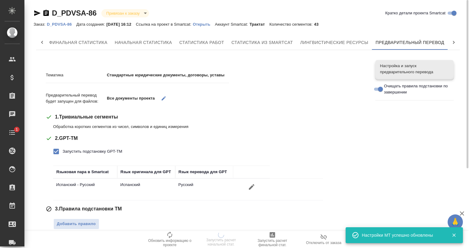
scroll to position [138, 0]
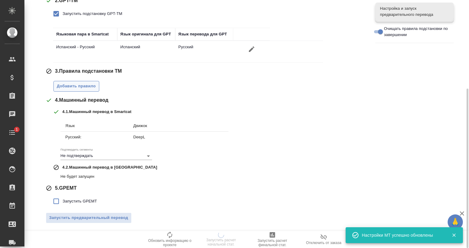
click at [84, 88] on span "Добавить правило" at bounding box center [76, 86] width 39 height 7
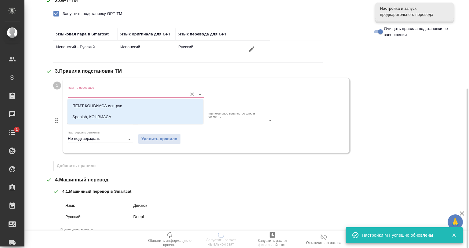
click at [110, 95] on input "Память переводов" at bounding box center [126, 93] width 116 height 7
click at [112, 105] on p "ПЕМТ КОНВИАСА исп-рус" at bounding box center [97, 106] width 50 height 6
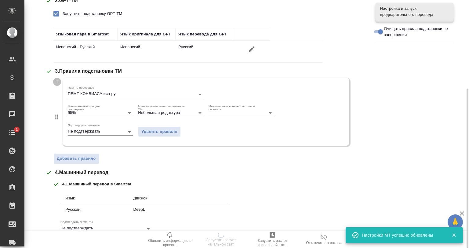
scroll to position [210, 0]
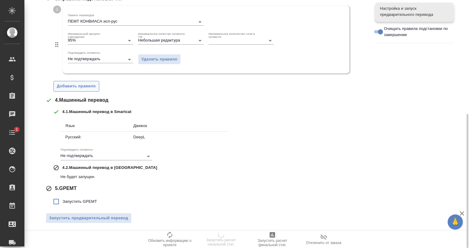
click at [83, 90] on button "Добавить правило" at bounding box center [76, 86] width 46 height 11
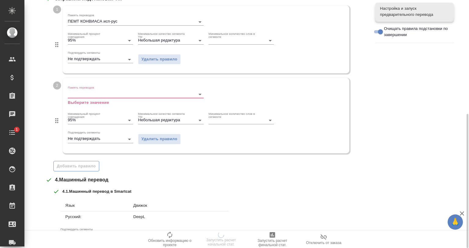
click at [109, 93] on input "Память переводов" at bounding box center [126, 93] width 116 height 7
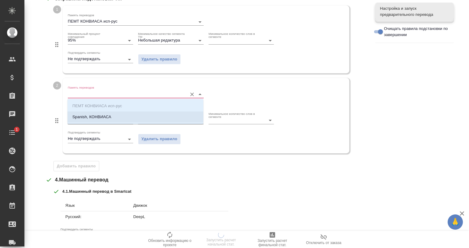
click at [113, 114] on li "Spanish, КОНВИАСА" at bounding box center [136, 117] width 136 height 11
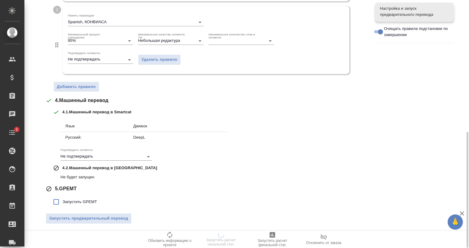
click at [86, 197] on label "Запустить GPEMT" at bounding box center [73, 202] width 47 height 13
click at [63, 197] on input "Запустить GPEMT" at bounding box center [56, 202] width 13 height 13
checkbox input "true"
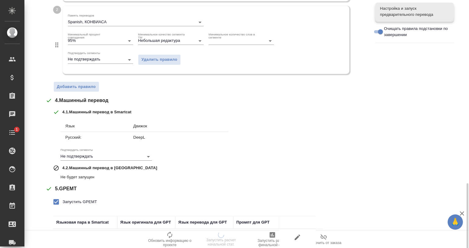
scroll to position [325, 0]
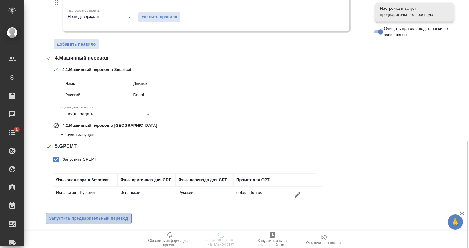
click at [107, 219] on span "Запустить предварительный перевод" at bounding box center [88, 218] width 79 height 7
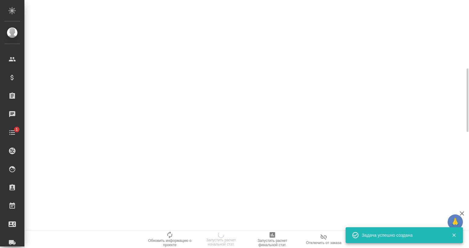
scroll to position [0, 0]
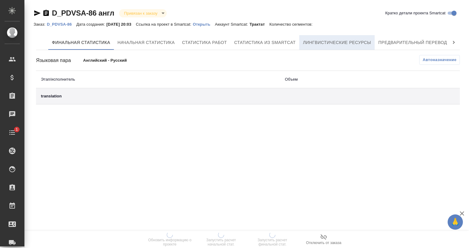
click at [331, 46] on span "Лингвистические ресурсы" at bounding box center [337, 43] width 68 height 8
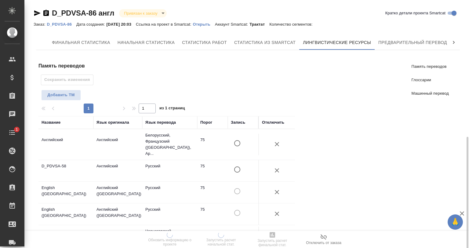
scroll to position [183, 0]
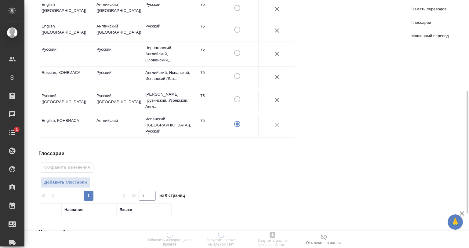
click at [86, 163] on div "Глоссарии Сохранить изменения Добавить глоссарии 1 1 из 0 страниц Название Языки" at bounding box center [170, 183] width 262 height 67
click at [85, 179] on span "Добавить глоссарии" at bounding box center [65, 182] width 43 height 7
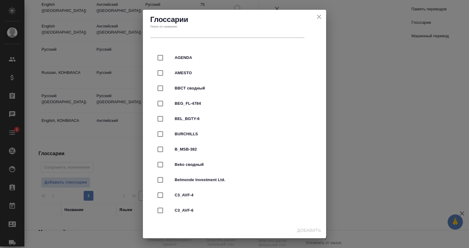
click at [205, 33] on input "text" at bounding box center [227, 33] width 154 height 9
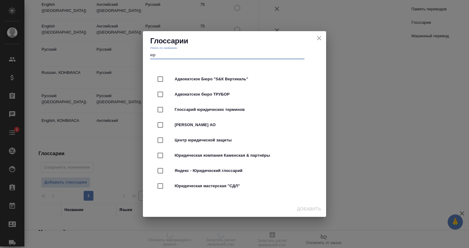
type input "юр"
click at [220, 113] on div "Глоссарий юридических терминов" at bounding box center [235, 109] width 164 height 15
checkbox input "true"
click at [310, 210] on span "Добавить" at bounding box center [309, 209] width 24 height 8
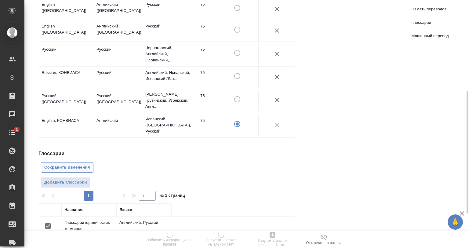
click at [73, 162] on button "Сохранить изменения" at bounding box center [67, 167] width 53 height 11
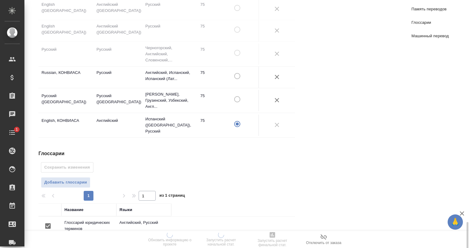
scroll to position [275, 0]
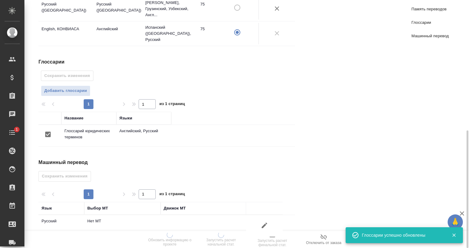
click at [258, 218] on button "button" at bounding box center [264, 225] width 15 height 15
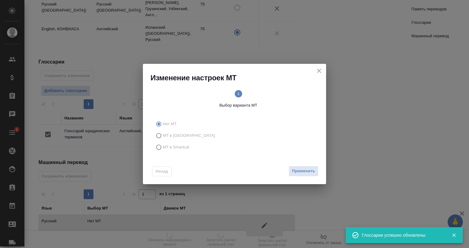
click at [187, 144] on span "МТ в Smartcat" at bounding box center [176, 147] width 27 height 6
click at [163, 144] on input "МТ в Smartcat" at bounding box center [158, 147] width 10 height 12
radio input "true"
click at [316, 174] on button "Вперед" at bounding box center [308, 171] width 22 height 11
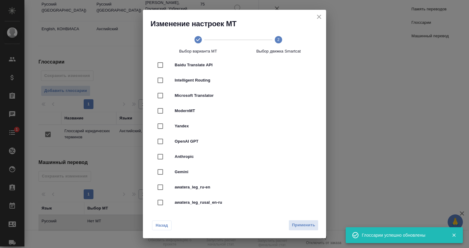
scroll to position [214, 0]
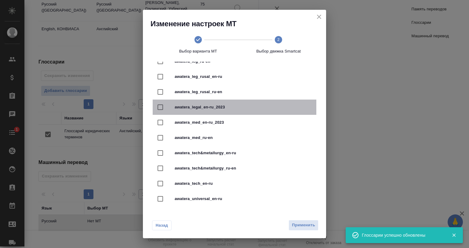
click at [259, 106] on span "awatera_legal_en-ru_2023" at bounding box center [243, 107] width 137 height 6
checkbox input "true"
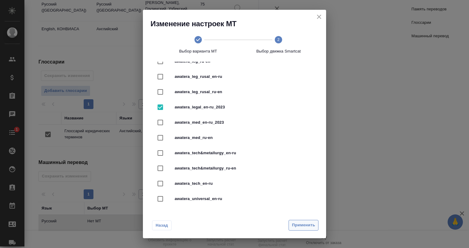
click at [305, 225] on span "Применить" at bounding box center [303, 225] width 23 height 7
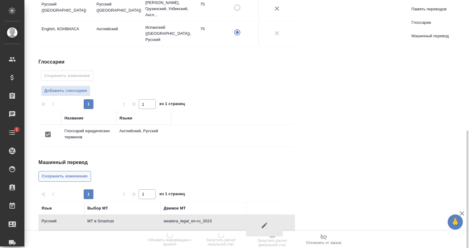
click at [80, 173] on span "Сохранить изменения" at bounding box center [65, 176] width 46 height 7
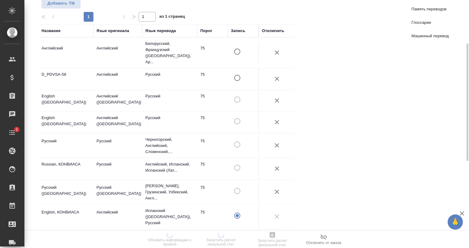
scroll to position [0, 0]
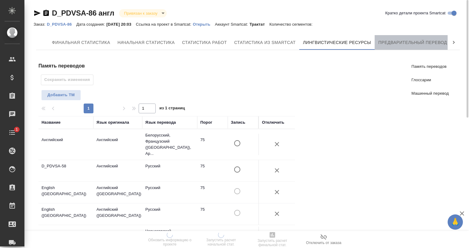
click at [402, 40] on span "Предварительный перевод" at bounding box center [413, 43] width 69 height 8
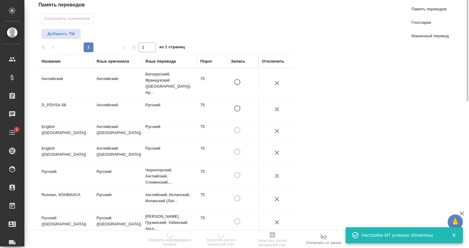
scroll to position [31, 0]
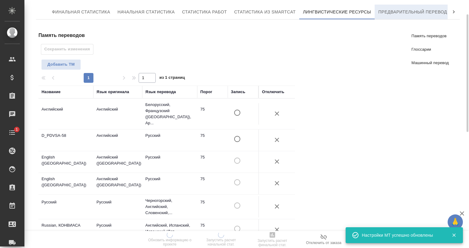
click at [416, 14] on span "Предварительный перевод" at bounding box center [413, 12] width 69 height 8
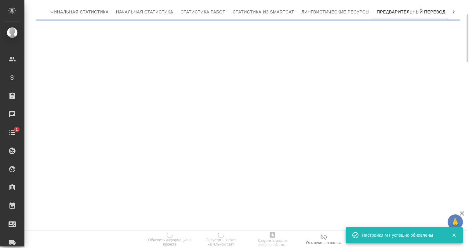
scroll to position [0, 3]
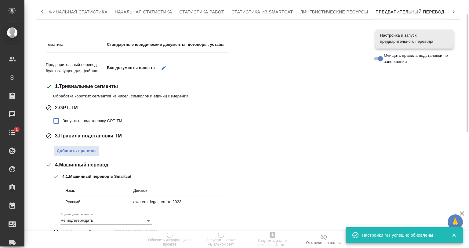
click at [74, 122] on span "Запустить подстановку GPT-TM" at bounding box center [93, 121] width 60 height 6
click at [63, 122] on input "Запустить подстановку GPT-TM" at bounding box center [56, 121] width 13 height 13
checkbox input "true"
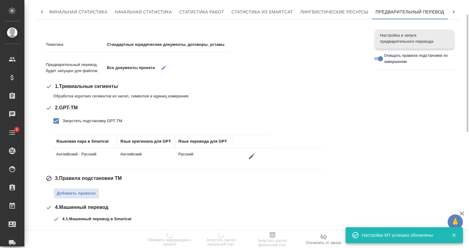
scroll to position [138, 0]
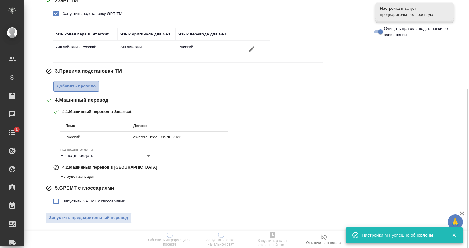
click at [82, 86] on span "Добавить правило" at bounding box center [76, 86] width 39 height 7
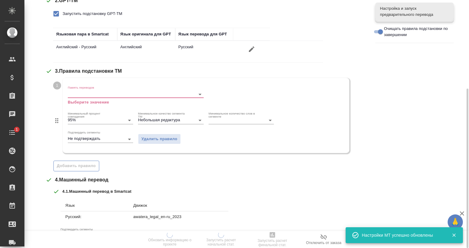
click at [91, 102] on p "Выберите значение" at bounding box center [136, 102] width 136 height 6
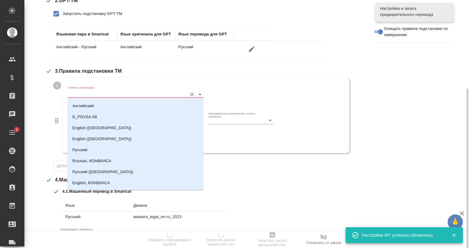
click at [94, 96] on input "Память переводов" at bounding box center [126, 93] width 116 height 7
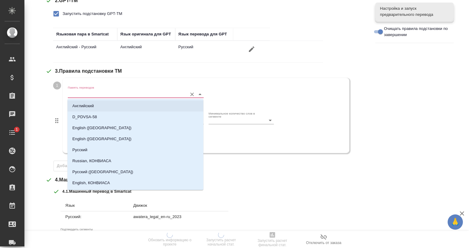
click at [101, 105] on li "Английский" at bounding box center [136, 106] width 136 height 11
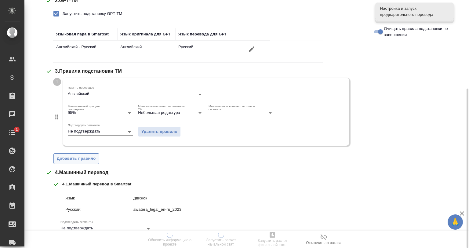
click at [84, 156] on span "Добавить правило" at bounding box center [76, 158] width 39 height 7
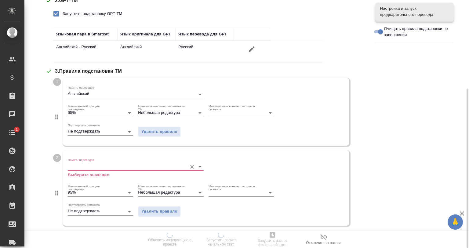
click at [113, 167] on input "Память переводов" at bounding box center [126, 166] width 116 height 7
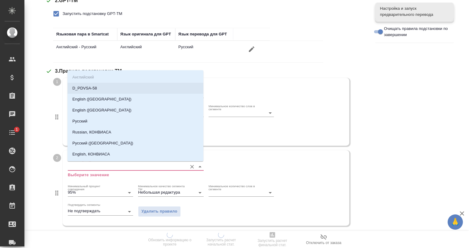
click at [106, 89] on li "D_PDVSA-58" at bounding box center [136, 88] width 136 height 11
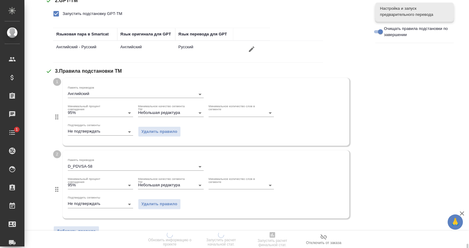
scroll to position [260, 0]
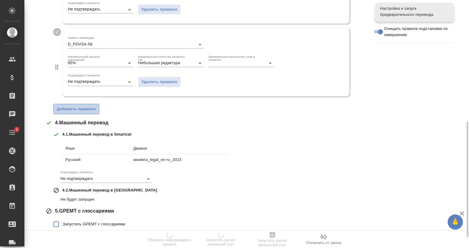
click at [88, 112] on span "Добавить правило" at bounding box center [76, 109] width 39 height 7
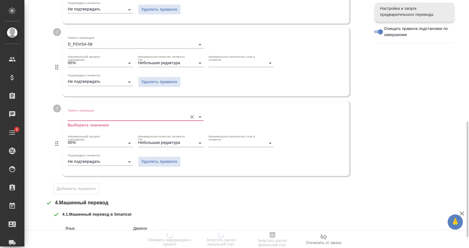
click at [100, 114] on input "Память переводов" at bounding box center [126, 116] width 116 height 7
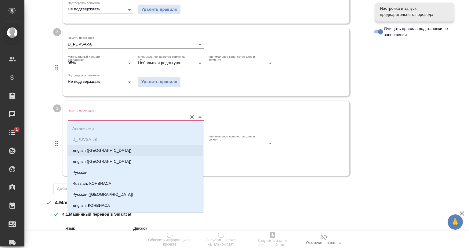
click at [104, 150] on li "English ([GEOGRAPHIC_DATA])" at bounding box center [136, 150] width 136 height 11
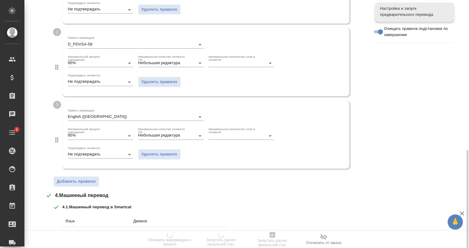
scroll to position [355, 0]
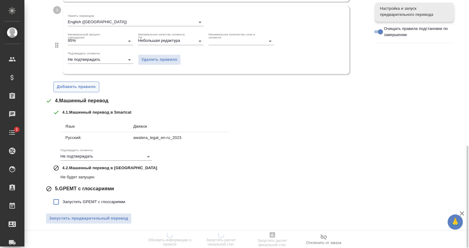
click at [79, 85] on span "Добавить правило" at bounding box center [76, 86] width 39 height 7
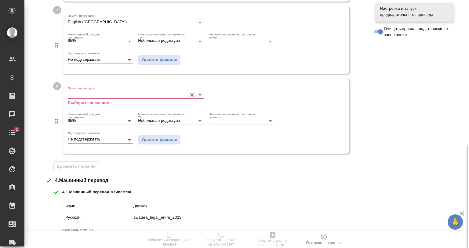
click at [113, 89] on div "Память переводов Выберите значение" at bounding box center [136, 96] width 136 height 20
click at [115, 95] on input "Память переводов" at bounding box center [126, 94] width 116 height 7
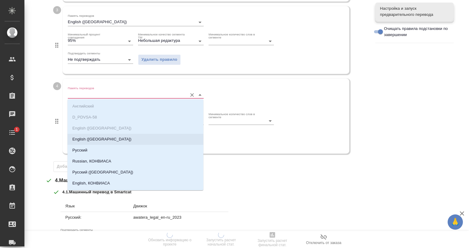
click at [119, 138] on li "English ([GEOGRAPHIC_DATA])" at bounding box center [136, 139] width 136 height 11
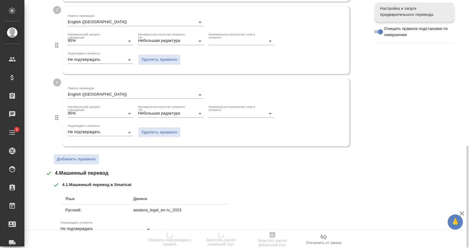
scroll to position [427, 0]
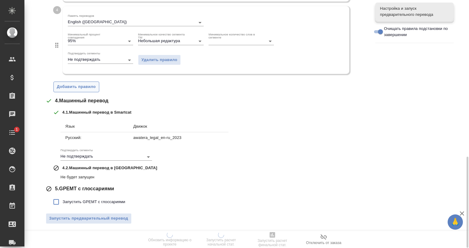
click at [78, 90] on button "Добавить правило" at bounding box center [76, 87] width 46 height 11
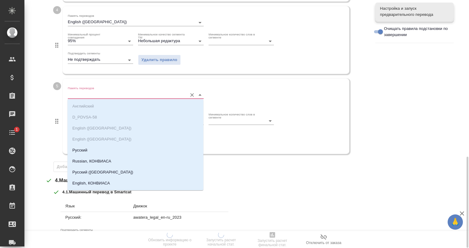
click at [106, 94] on input "Память переводов" at bounding box center [126, 94] width 116 height 7
click at [108, 150] on li "Русский" at bounding box center [136, 150] width 136 height 11
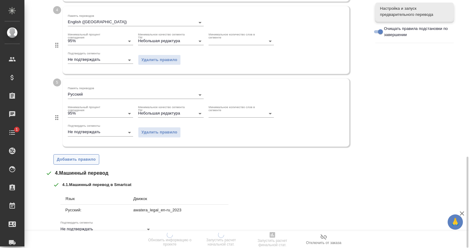
drag, startPoint x: 84, startPoint y: 152, endPoint x: 85, endPoint y: 161, distance: 9.2
click at [85, 161] on span "Добавить правило" at bounding box center [76, 159] width 39 height 7
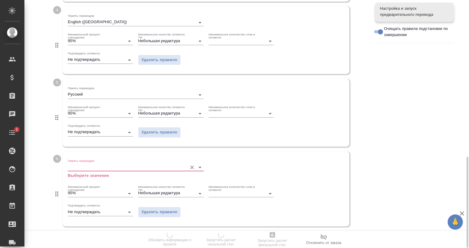
click at [110, 166] on input "Память переводов" at bounding box center [126, 167] width 116 height 7
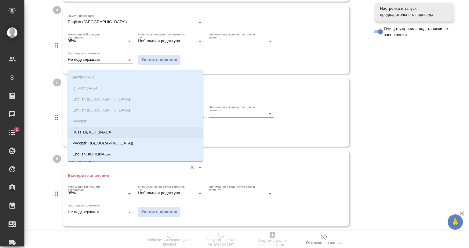
click at [112, 132] on li "Russian, КОНВИАСА" at bounding box center [136, 132] width 136 height 11
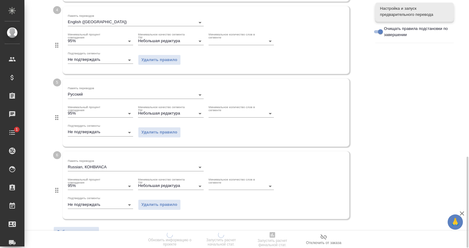
scroll to position [549, 0]
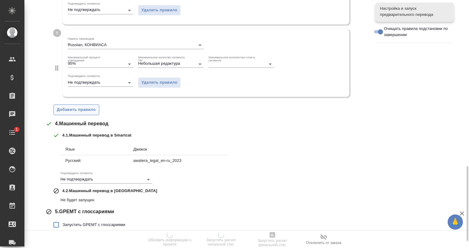
click at [85, 108] on span "Добавить правило" at bounding box center [76, 109] width 39 height 7
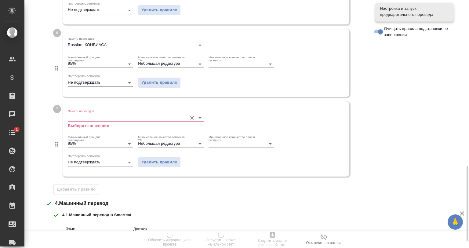
click at [106, 115] on input "Память переводов" at bounding box center [126, 117] width 116 height 7
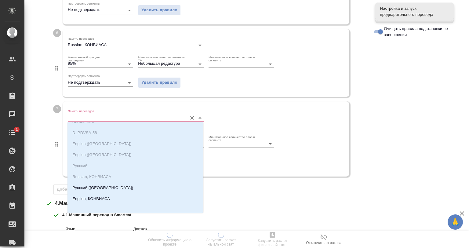
scroll to position [10, 0]
click at [108, 185] on li "Русский ([GEOGRAPHIC_DATA])" at bounding box center [136, 185] width 136 height 11
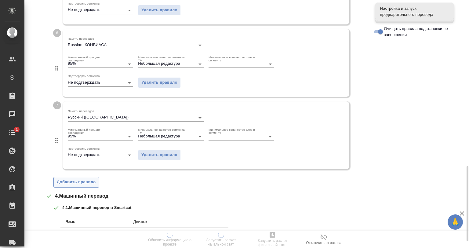
click at [87, 182] on span "Добавить правило" at bounding box center [76, 182] width 39 height 7
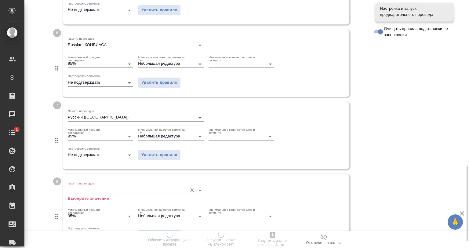
click at [101, 186] on input "Память переводов" at bounding box center [126, 189] width 116 height 7
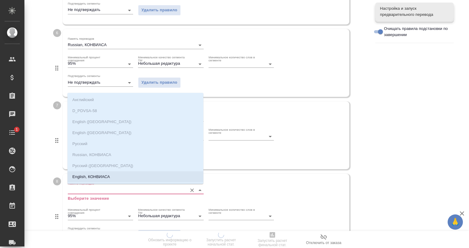
click at [105, 178] on p "English, КОНВИАСА" at bounding box center [91, 177] width 38 height 6
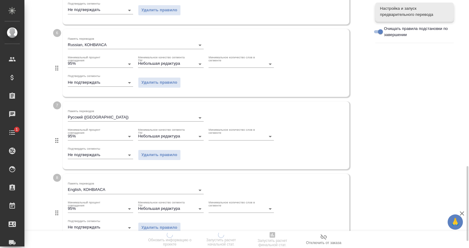
scroll to position [672, 0]
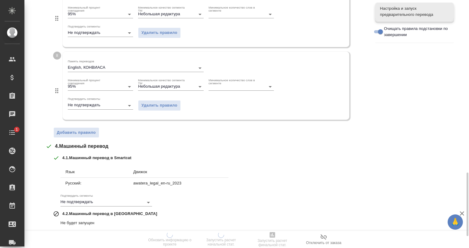
click at [77, 135] on button "Добавить правило" at bounding box center [76, 132] width 46 height 11
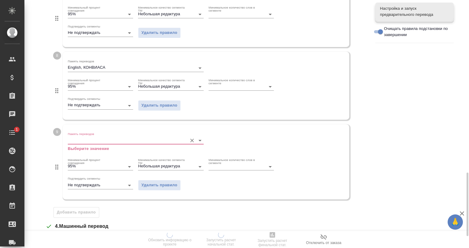
click at [99, 139] on input "Память переводов" at bounding box center [126, 140] width 116 height 7
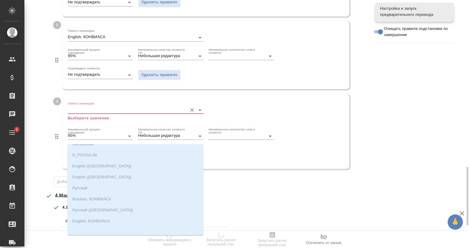
scroll to position [10, 0]
click at [263, 195] on div "4 . Машинный перевод" at bounding box center [206, 195] width 321 height 7
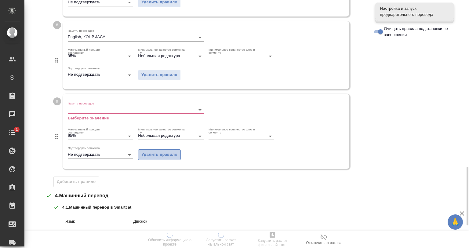
click at [141, 152] on span "Удалить правило" at bounding box center [159, 154] width 36 height 7
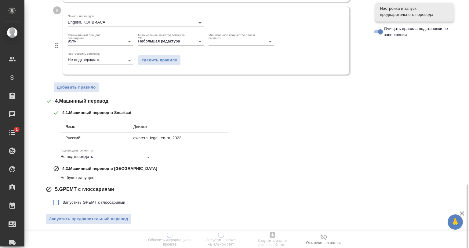
click at [63, 200] on span "Запустить GPEMT с глоссариями" at bounding box center [94, 203] width 63 height 6
click at [63, 198] on input "Запустить GPEMT с глоссариями" at bounding box center [56, 202] width 13 height 13
checkbox input "true"
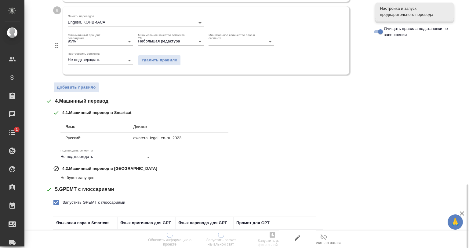
scroll to position [759, 0]
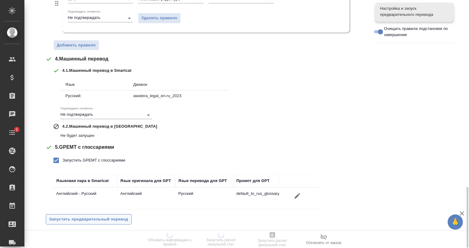
click at [110, 218] on span "Запустить предварительный перевод" at bounding box center [88, 219] width 79 height 7
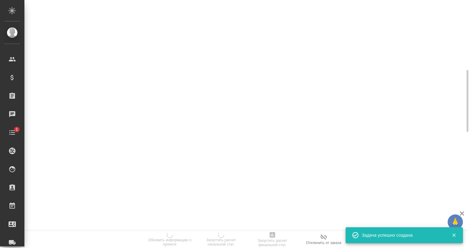
scroll to position [0, 0]
